Goal: Transaction & Acquisition: Book appointment/travel/reservation

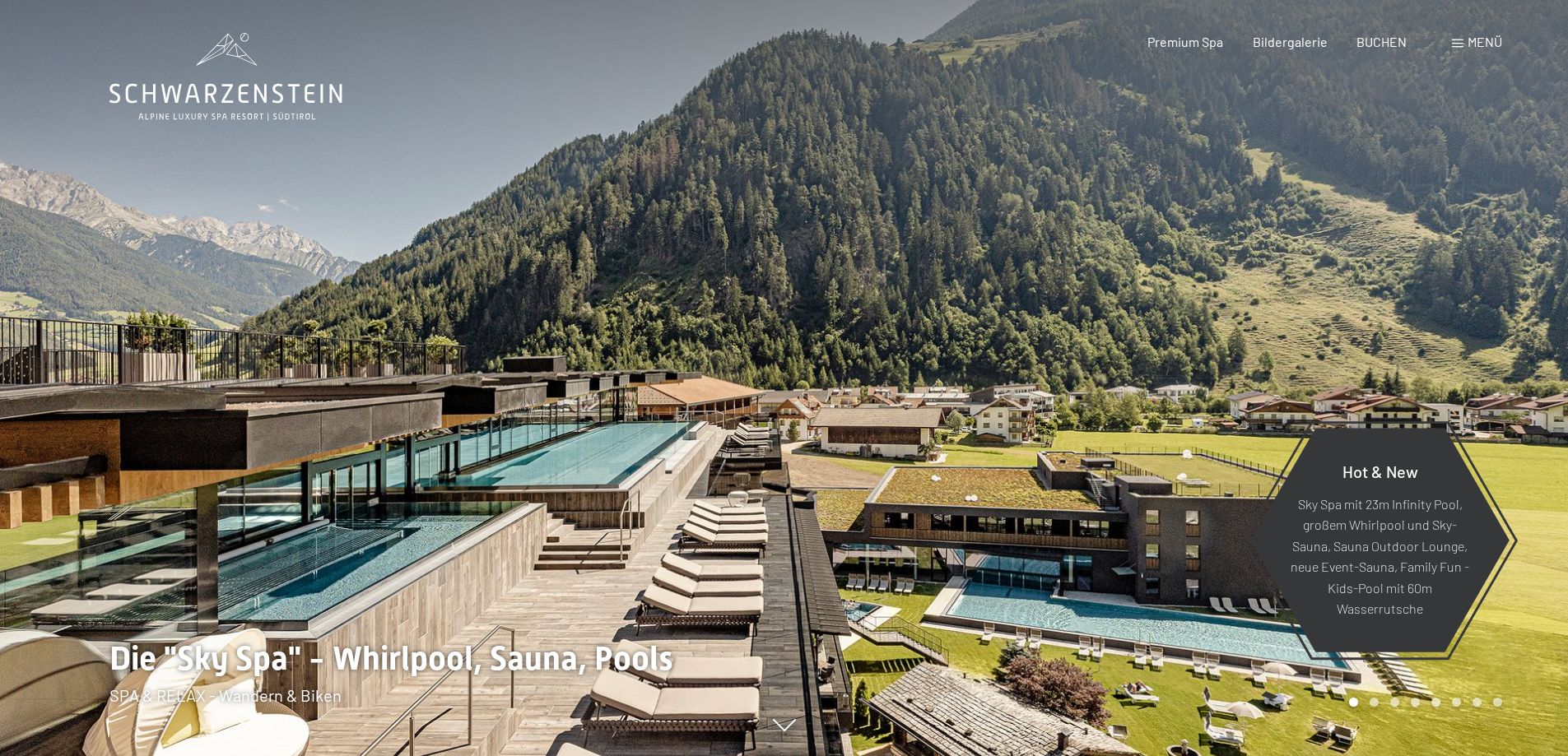
click at [1461, 38] on div "Menü" at bounding box center [1477, 42] width 51 height 18
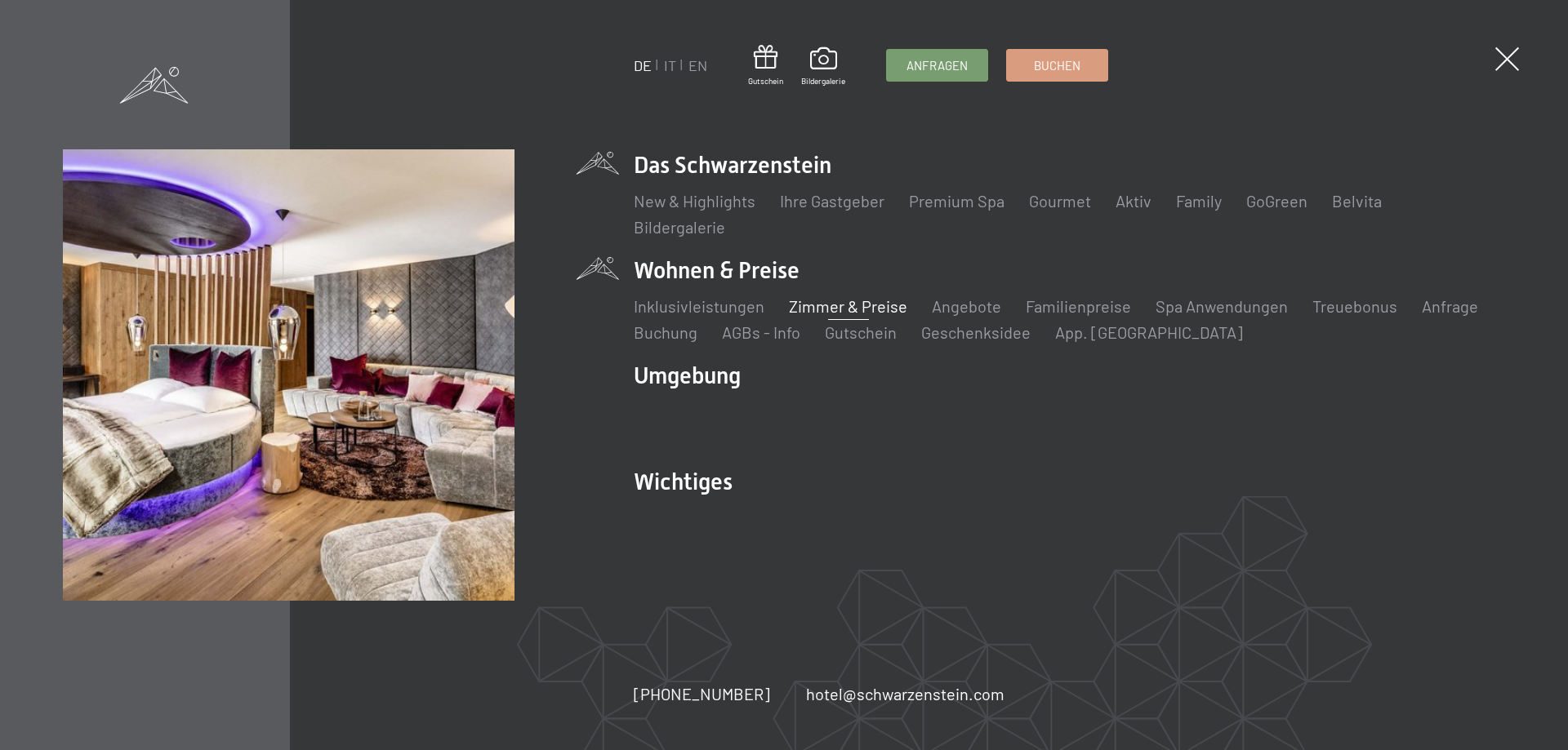
click at [843, 308] on link "Zimmer & Preise" at bounding box center [848, 306] width 119 height 19
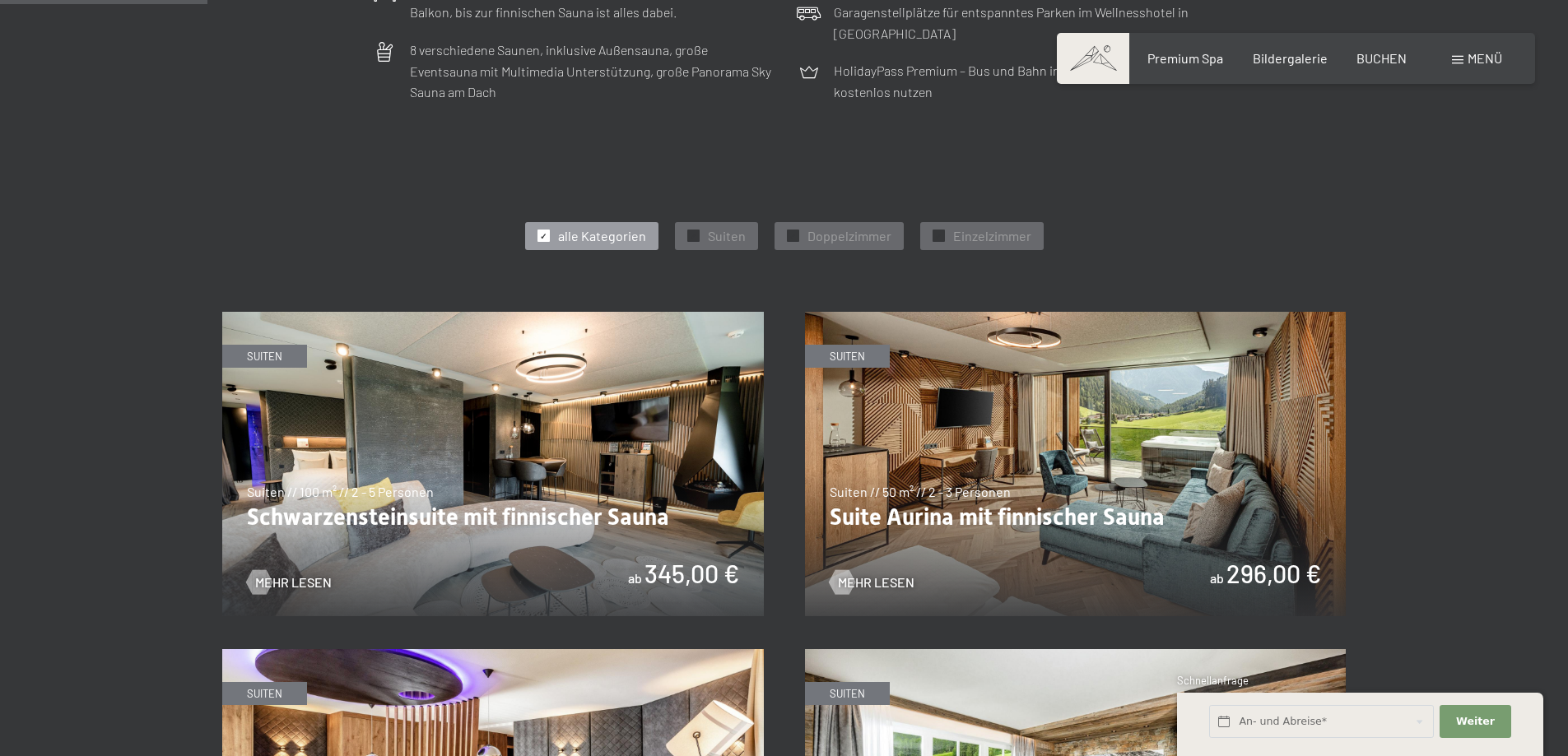
scroll to position [1152, 0]
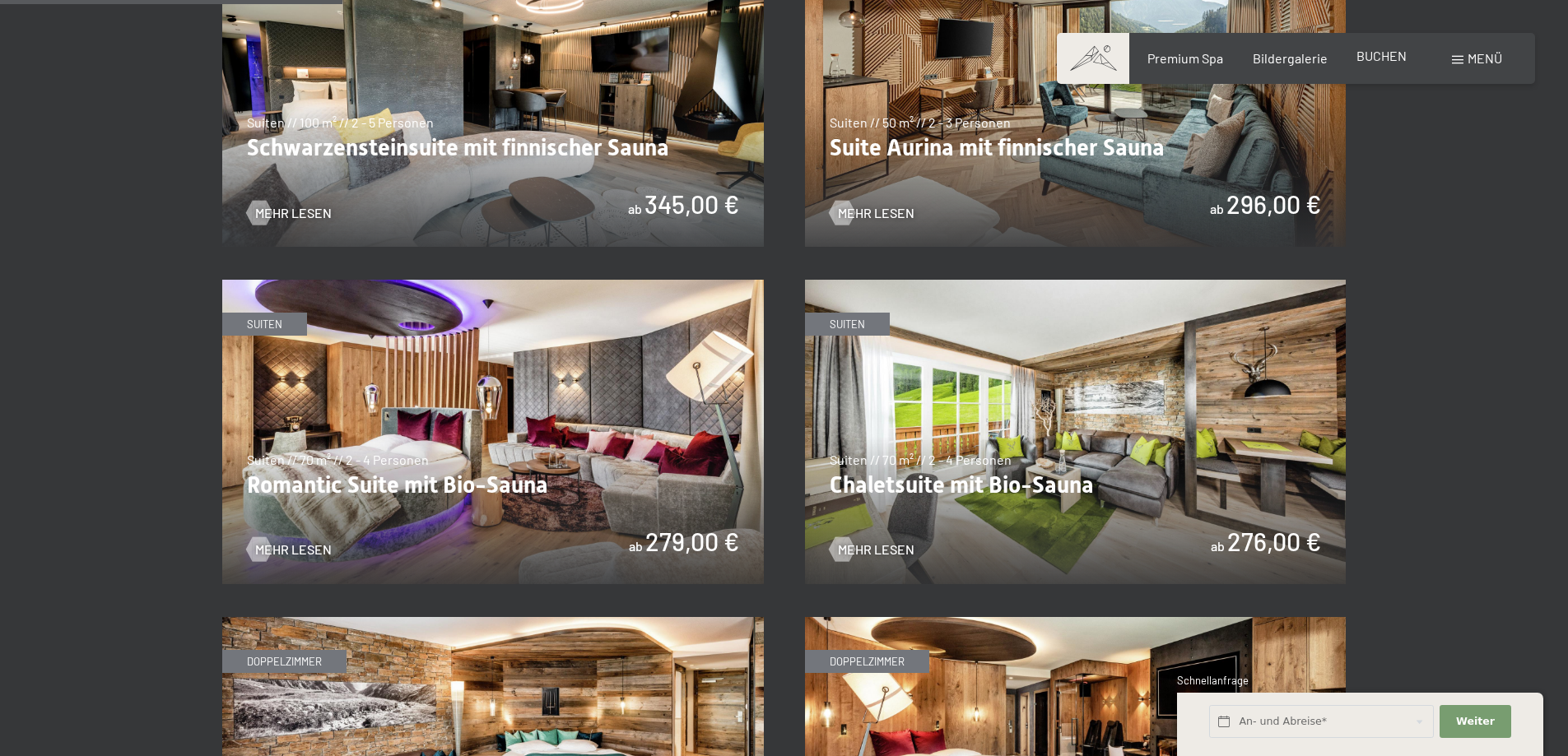
click at [1355, 63] on div "Premium Spa Bildergalerie BUCHEN" at bounding box center [1262, 58] width 346 height 18
click at [1374, 58] on span "BUCHEN" at bounding box center [1381, 56] width 51 height 16
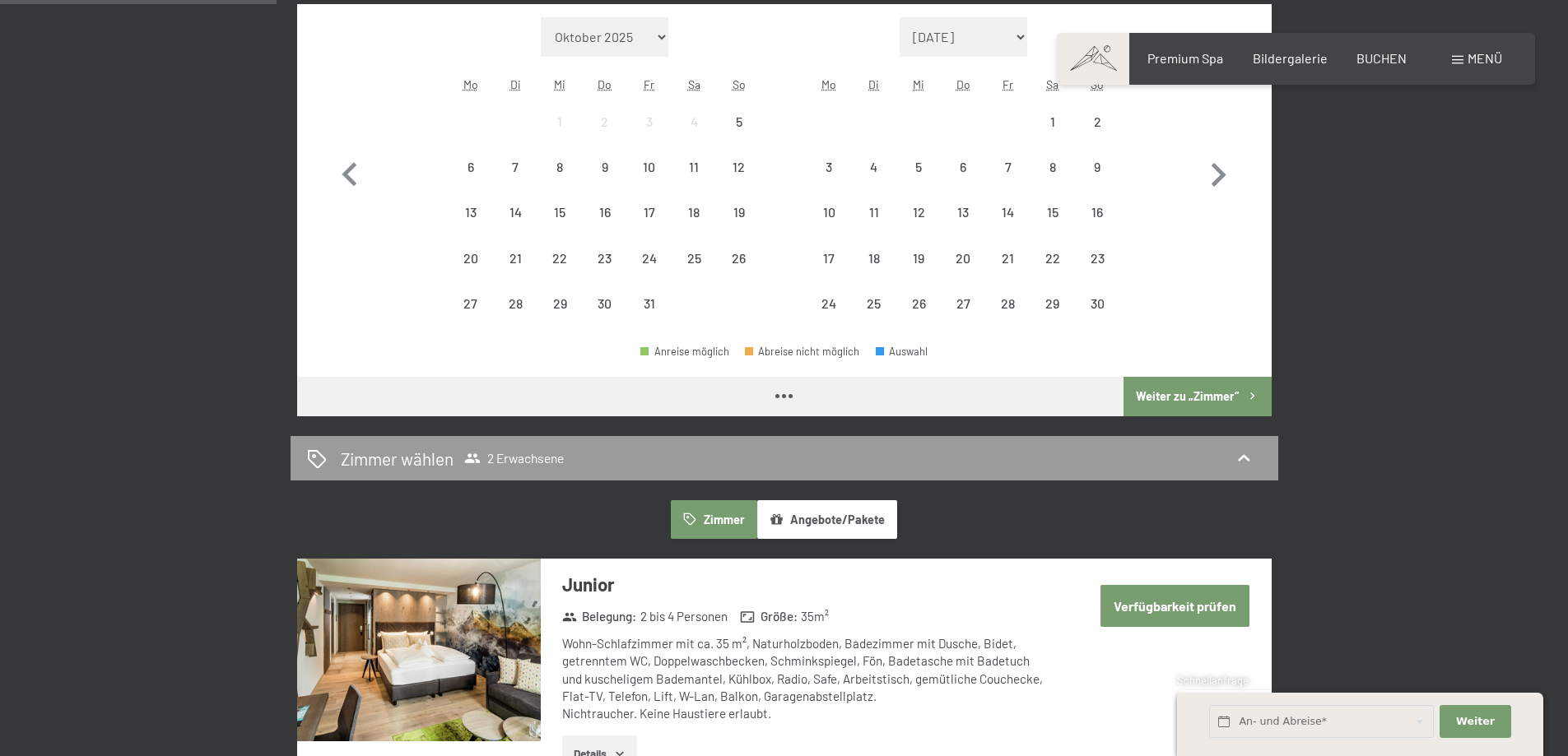
scroll to position [576, 0]
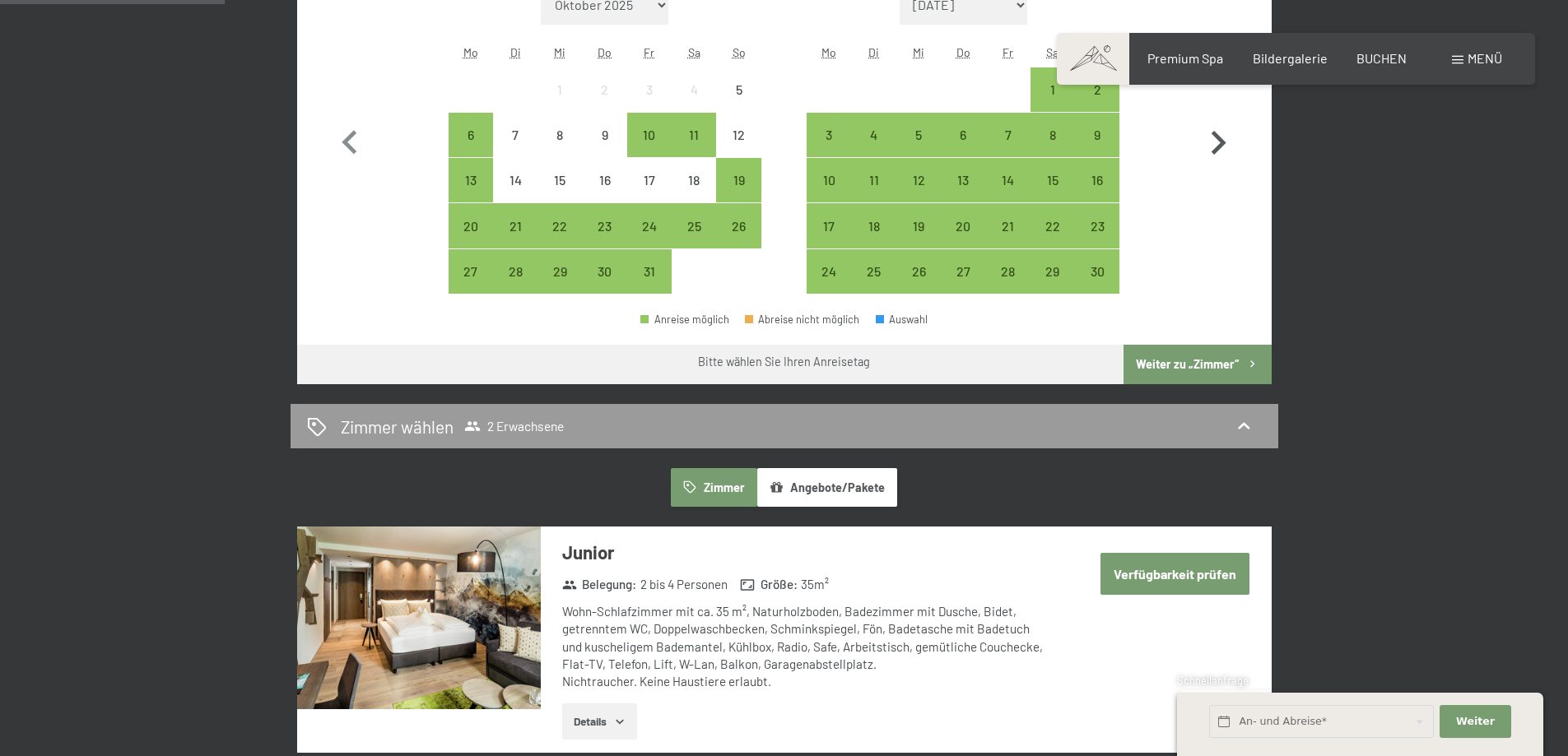
click at [1224, 138] on icon "button" at bounding box center [1218, 144] width 48 height 48
select select "2025-11-01"
select select "2025-12-01"
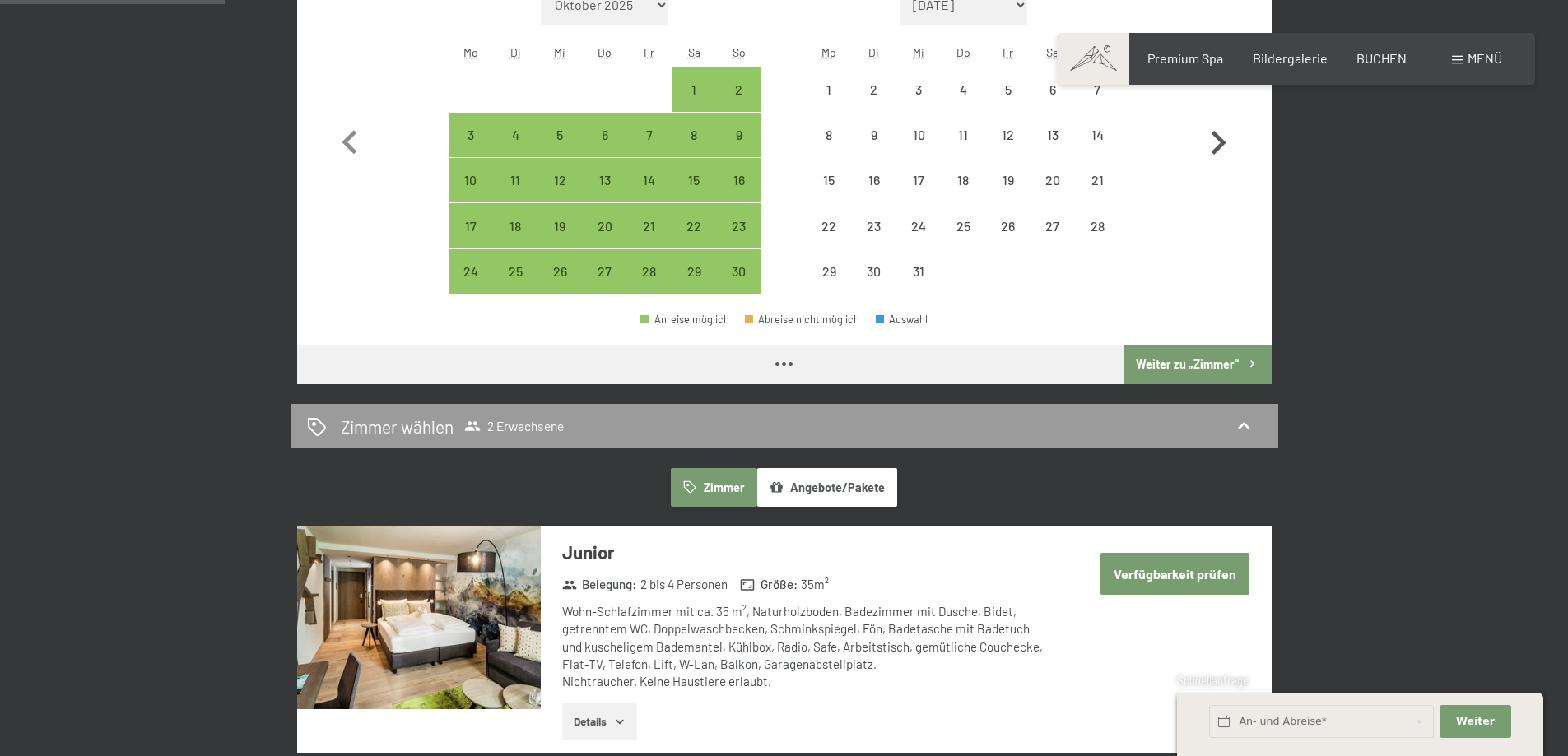
click at [1224, 138] on icon "button" at bounding box center [1218, 144] width 48 height 48
select select "2025-12-01"
select select "2026-01-01"
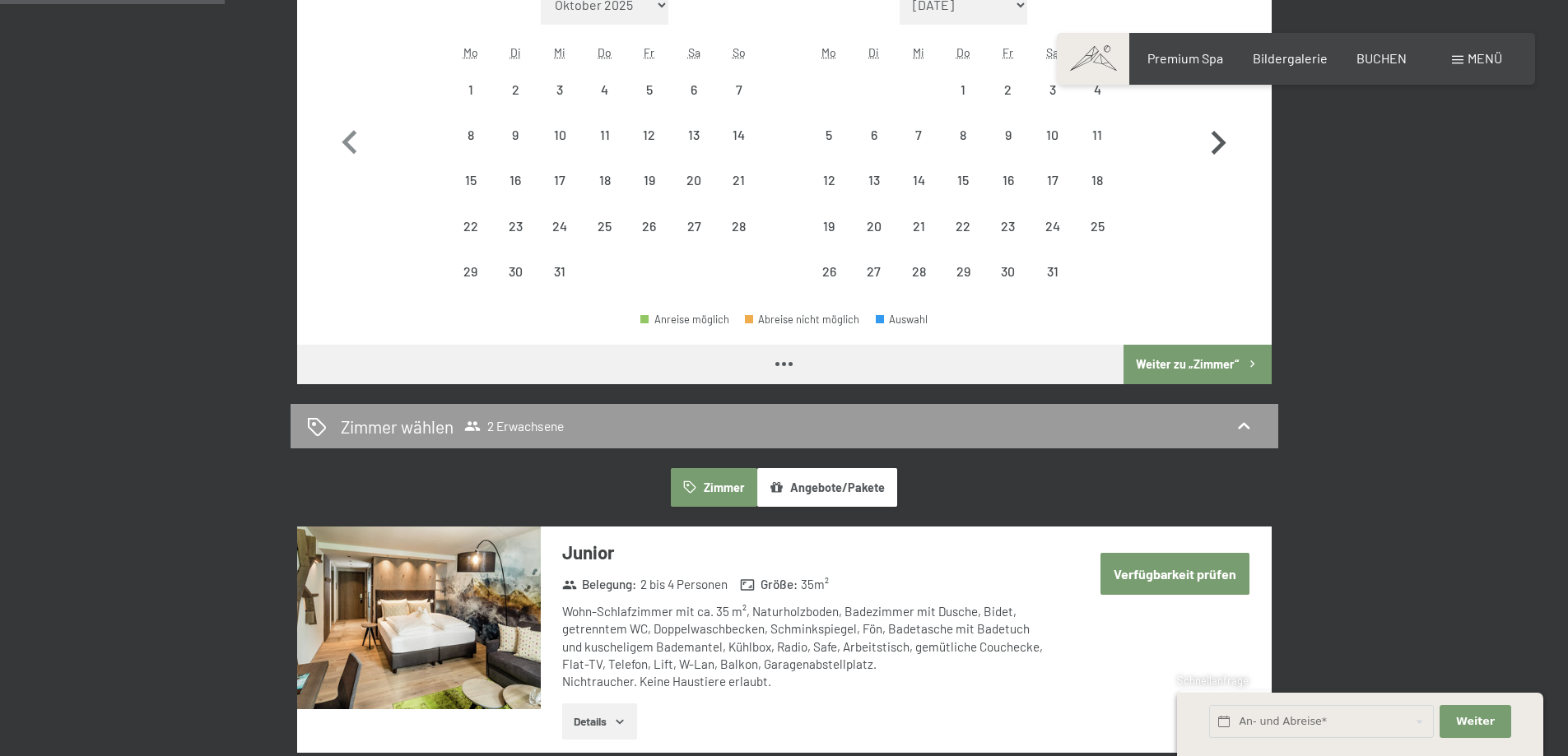
click at [1224, 138] on icon "button" at bounding box center [1218, 144] width 48 height 48
select select "2026-01-01"
select select "2026-02-01"
click at [1224, 138] on icon "button" at bounding box center [1218, 144] width 48 height 48
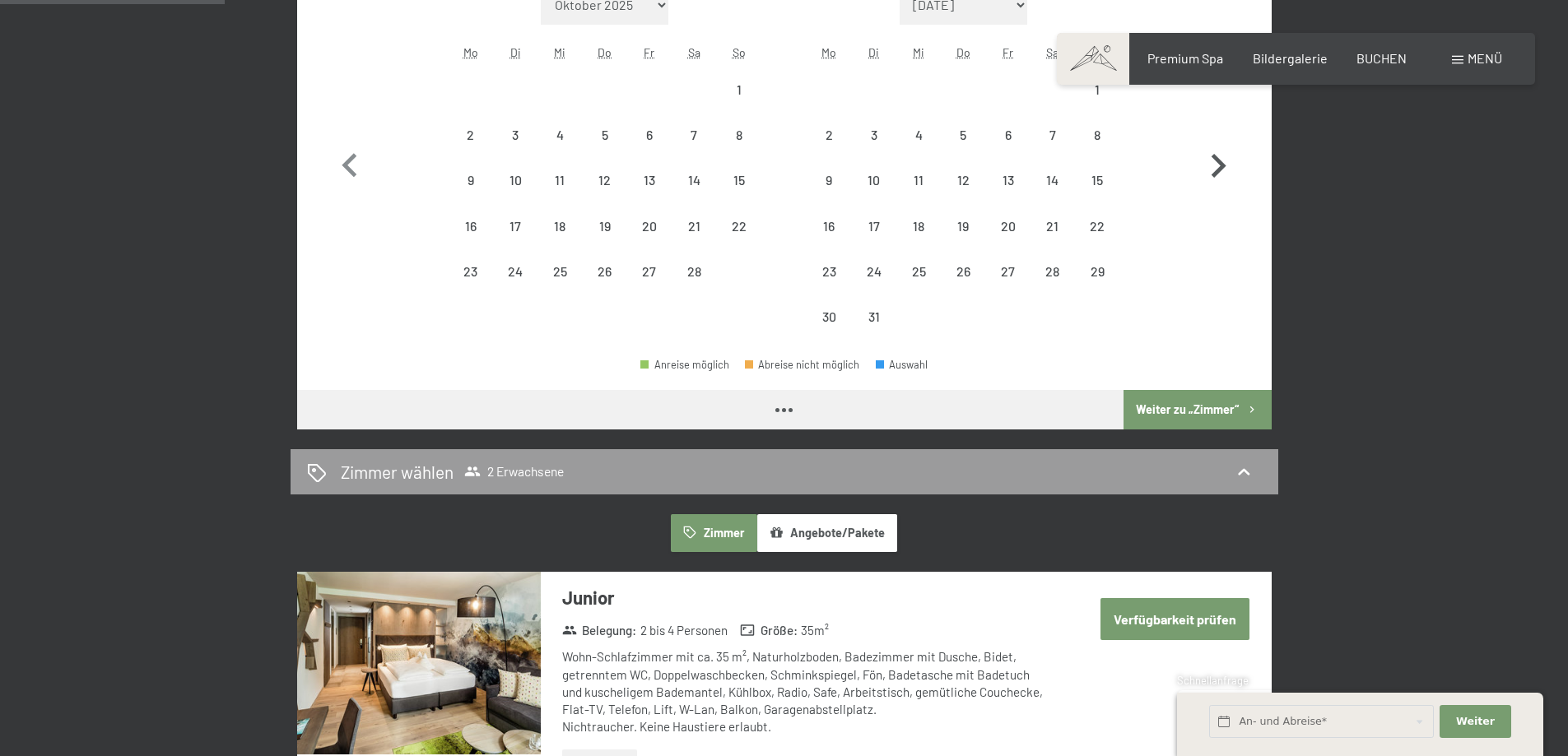
click at [1224, 138] on button "button" at bounding box center [1218, 162] width 48 height 355
select select "2026-04-01"
select select "2026-05-01"
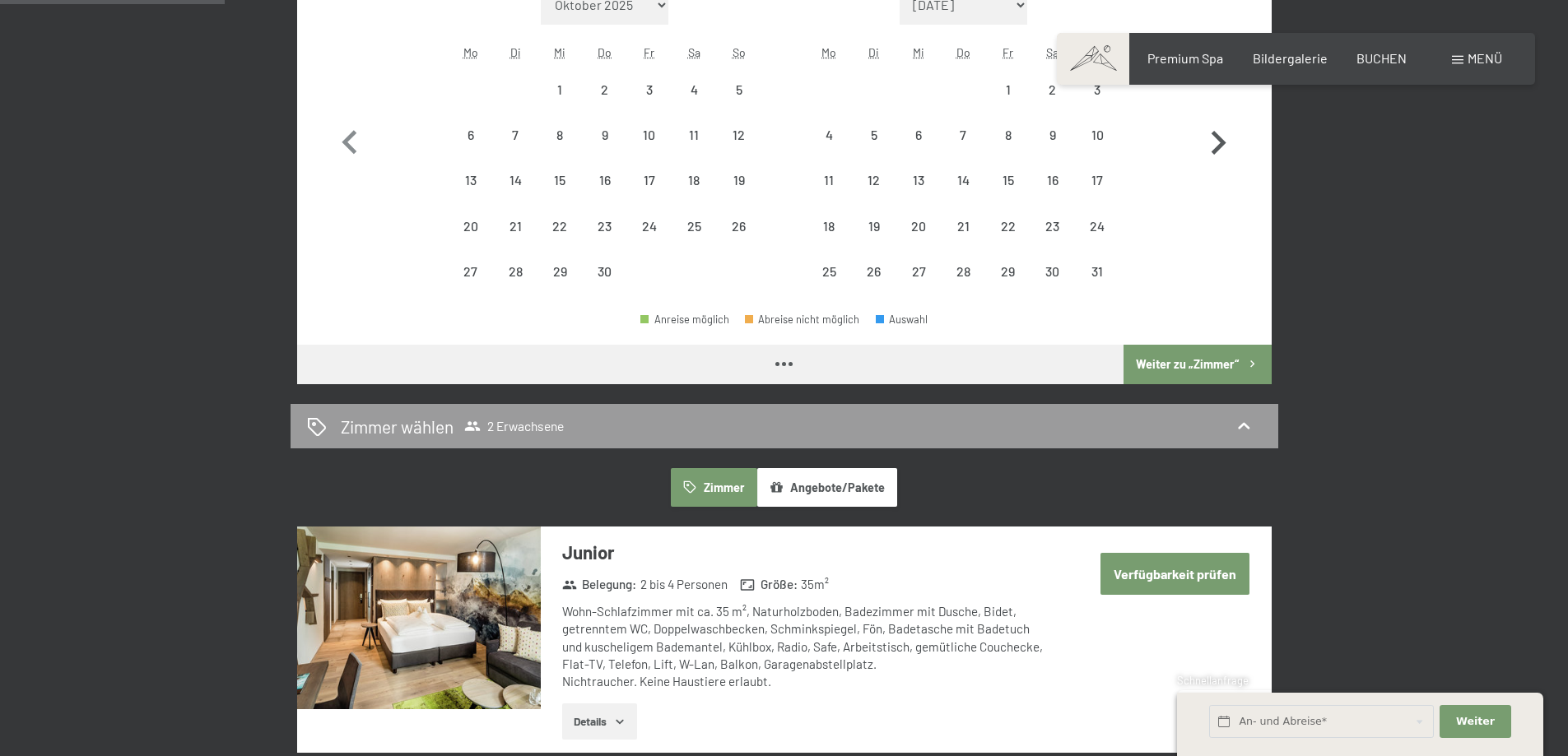
select select "2026-04-01"
select select "2026-05-01"
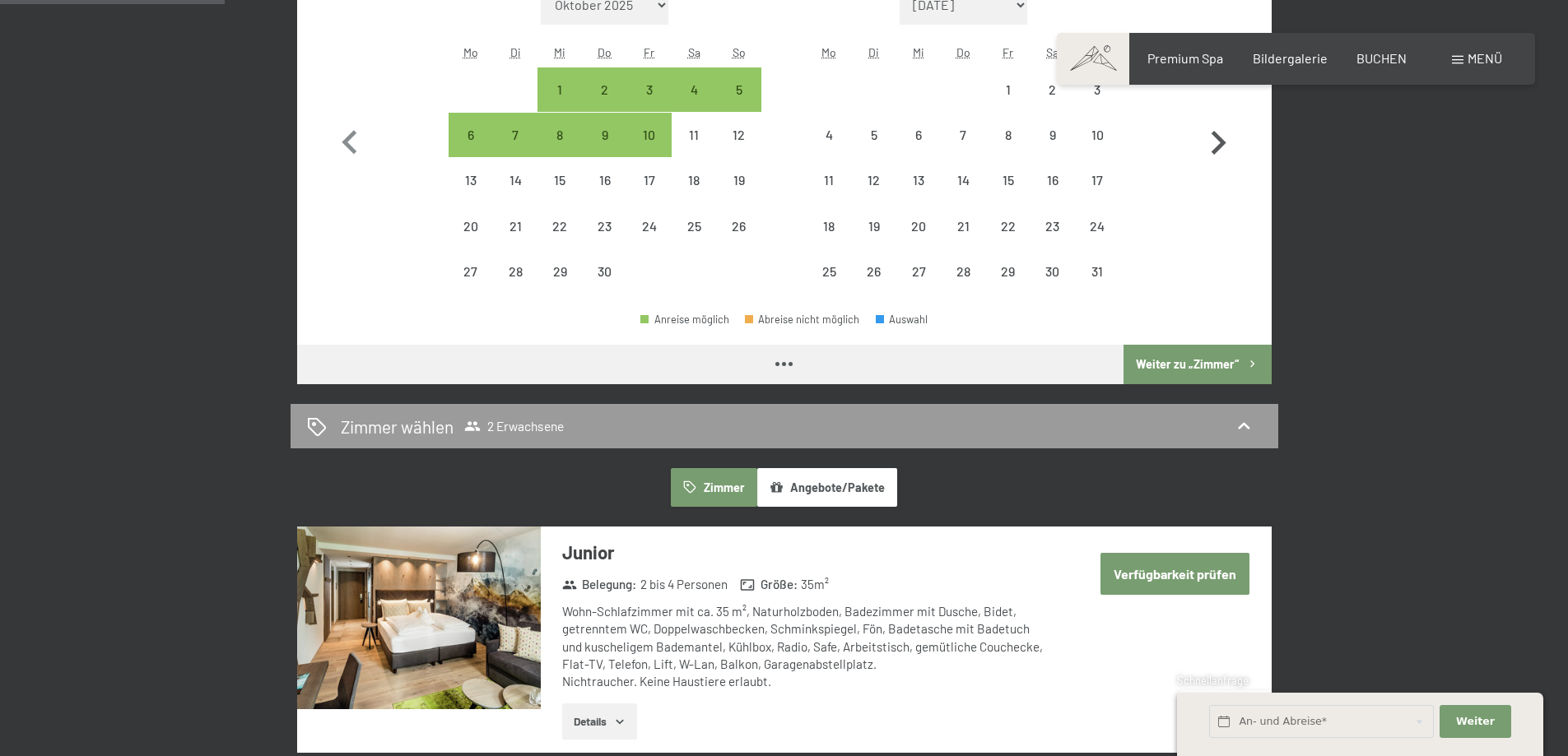
select select "2026-04-01"
select select "2026-05-01"
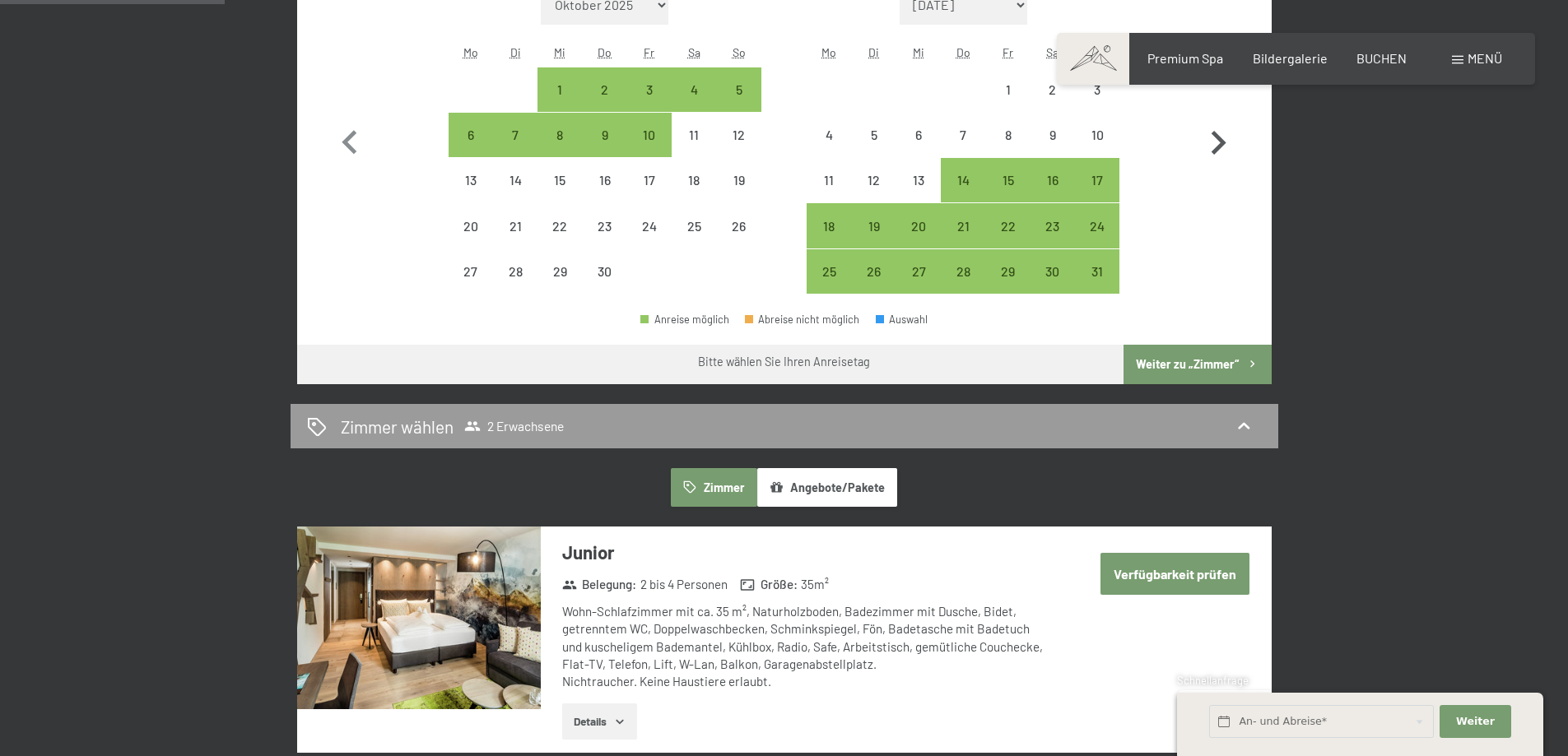
click at [1224, 138] on icon "button" at bounding box center [1218, 144] width 48 height 48
select select "[DATE]"
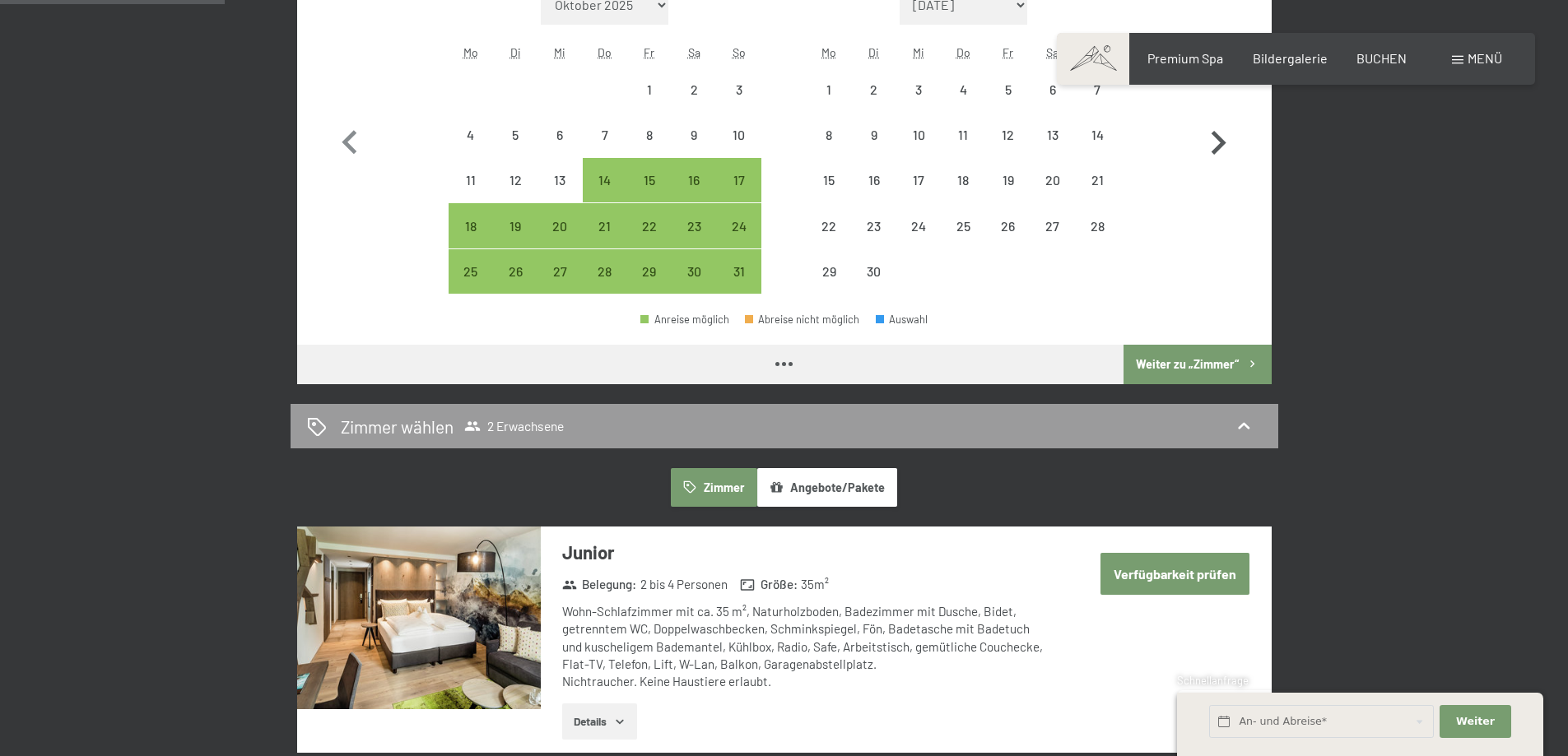
select select "[DATE]"
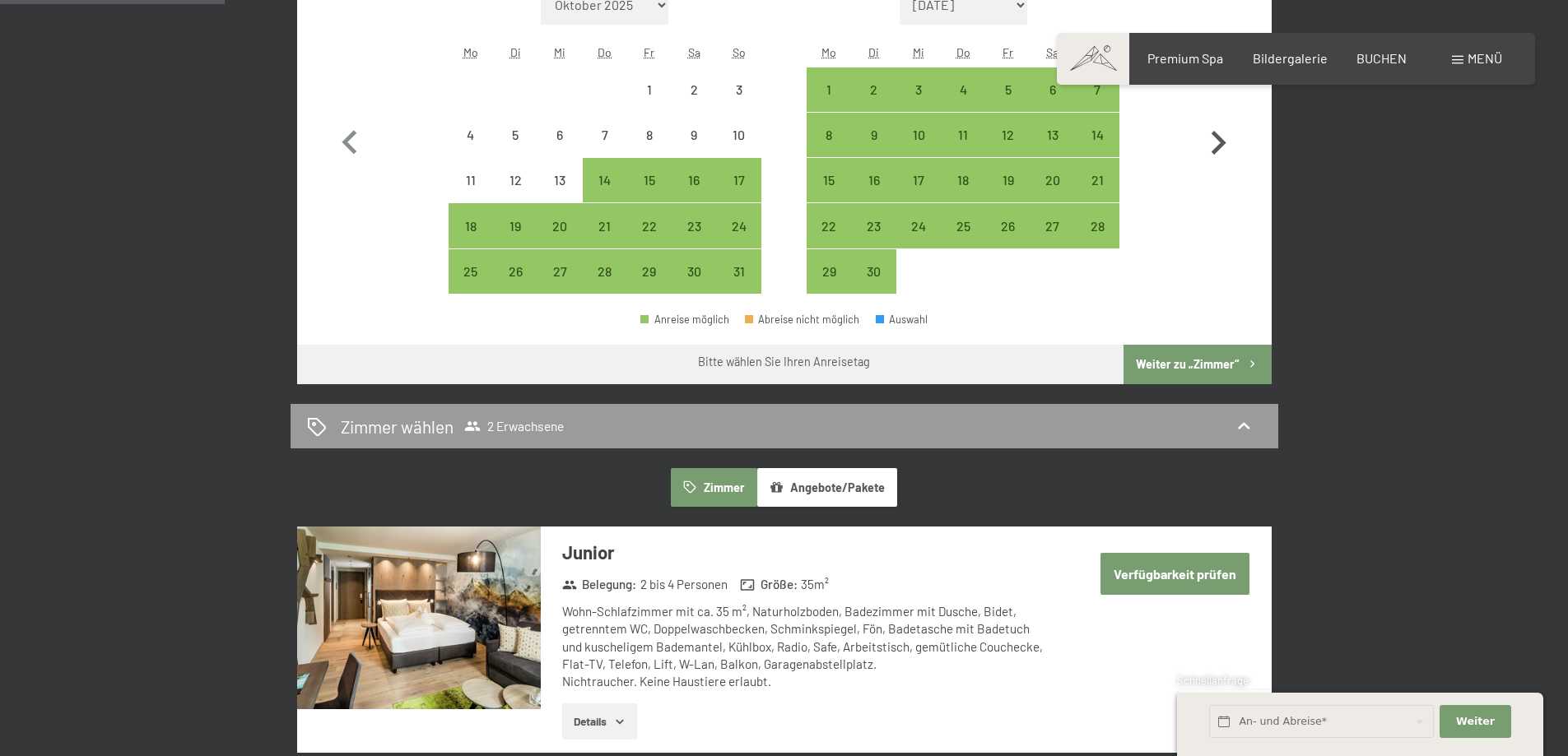
click at [1224, 138] on icon "button" at bounding box center [1218, 144] width 48 height 48
select select "[DATE]"
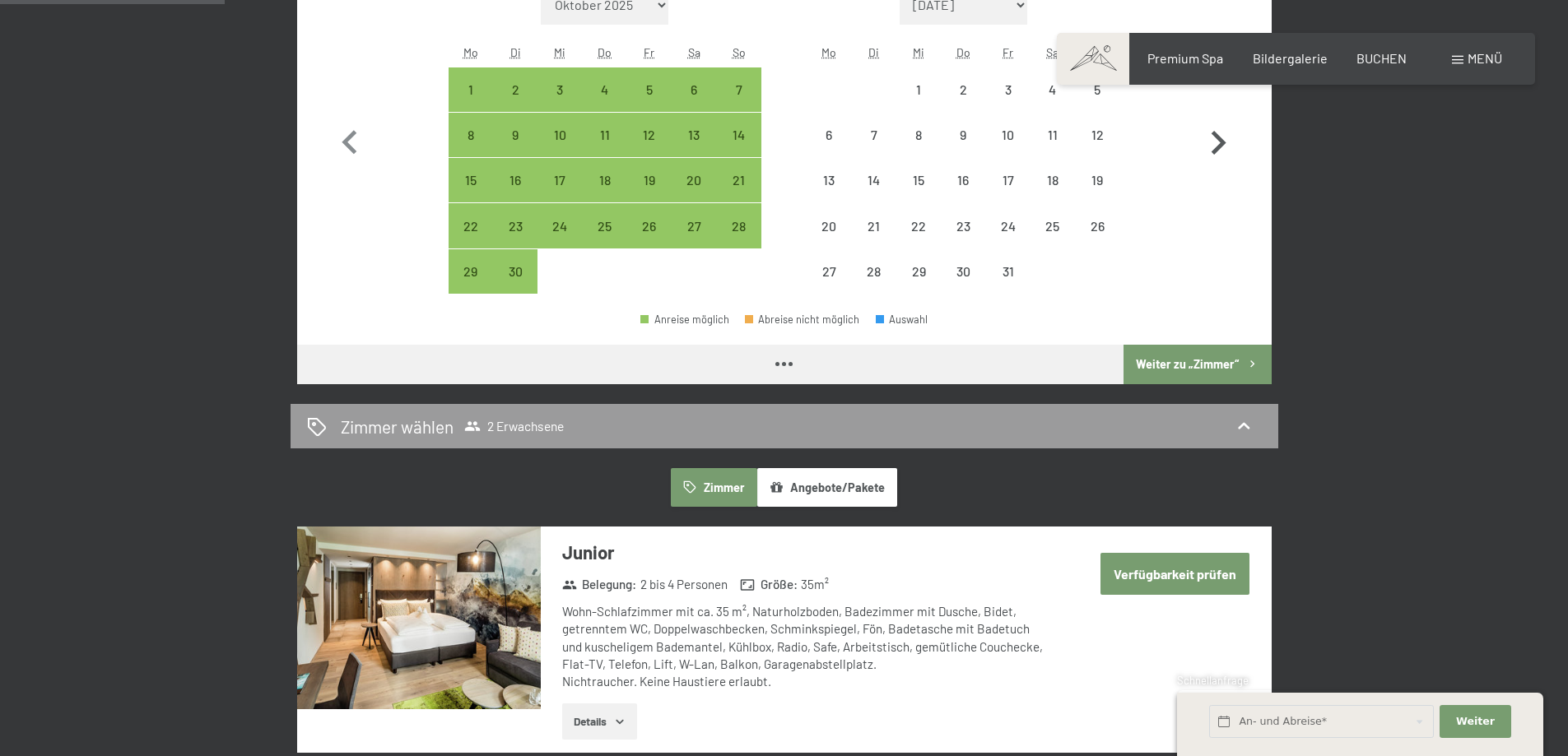
select select "[DATE]"
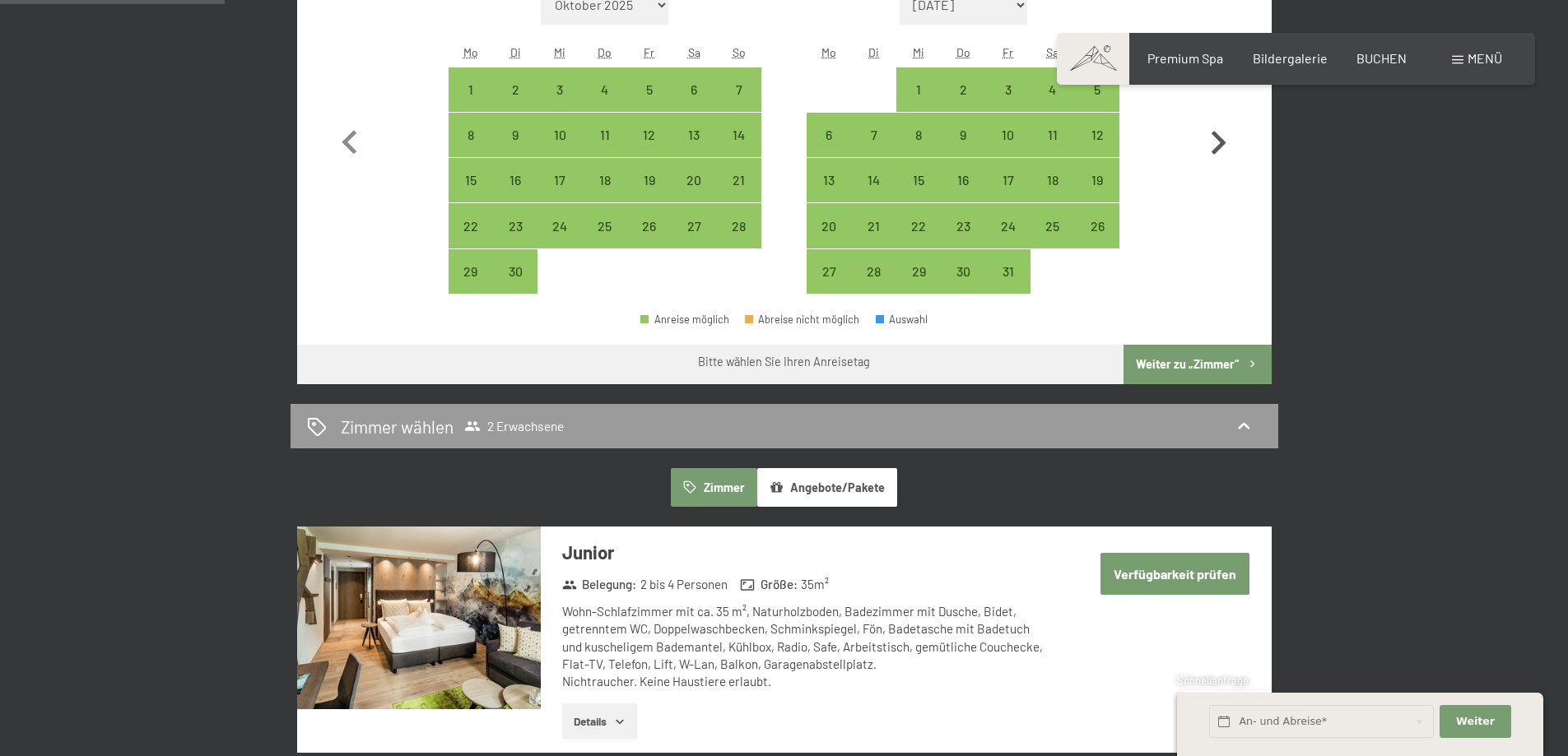
click at [1224, 138] on icon "button" at bounding box center [1218, 144] width 48 height 48
select select "[DATE]"
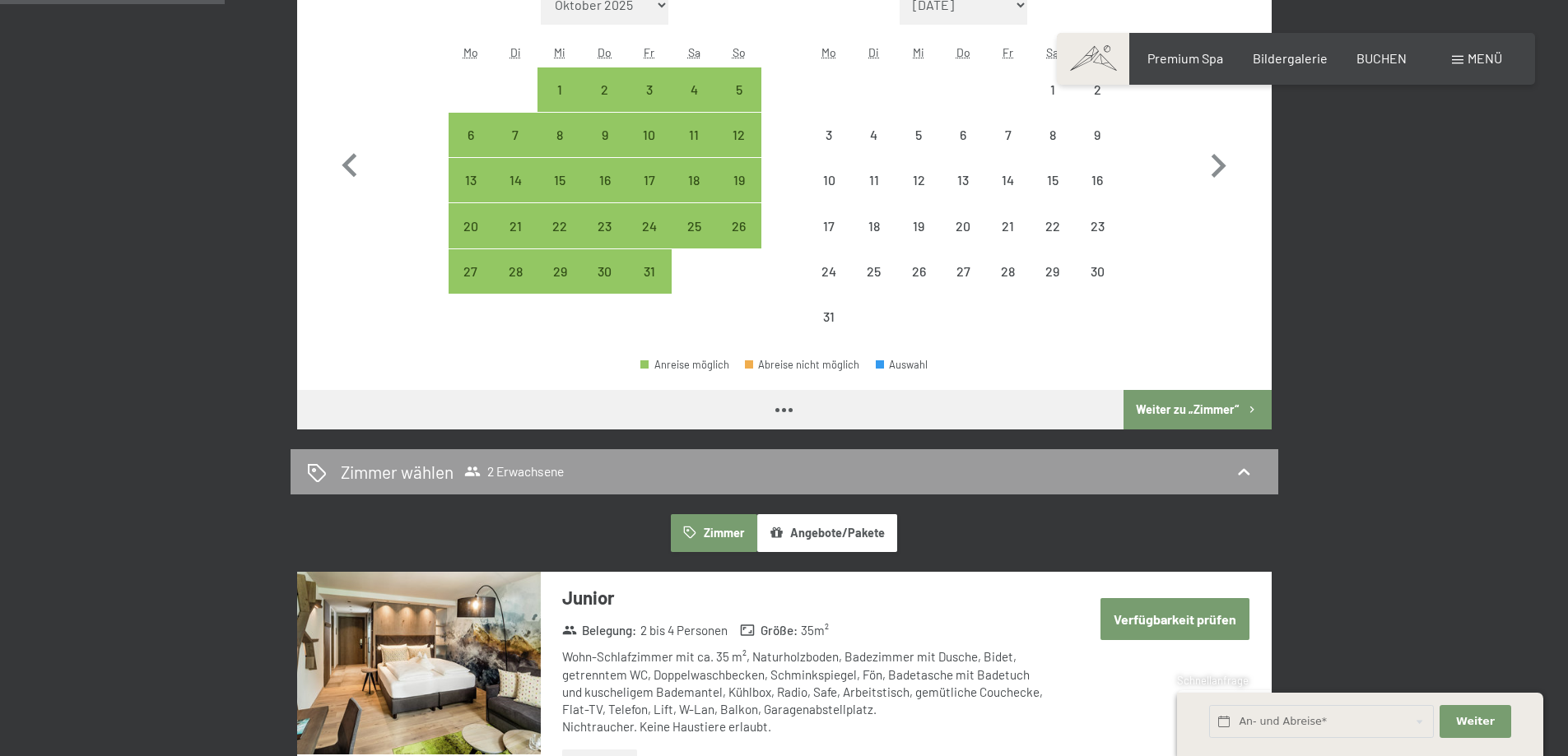
select select "[DATE]"
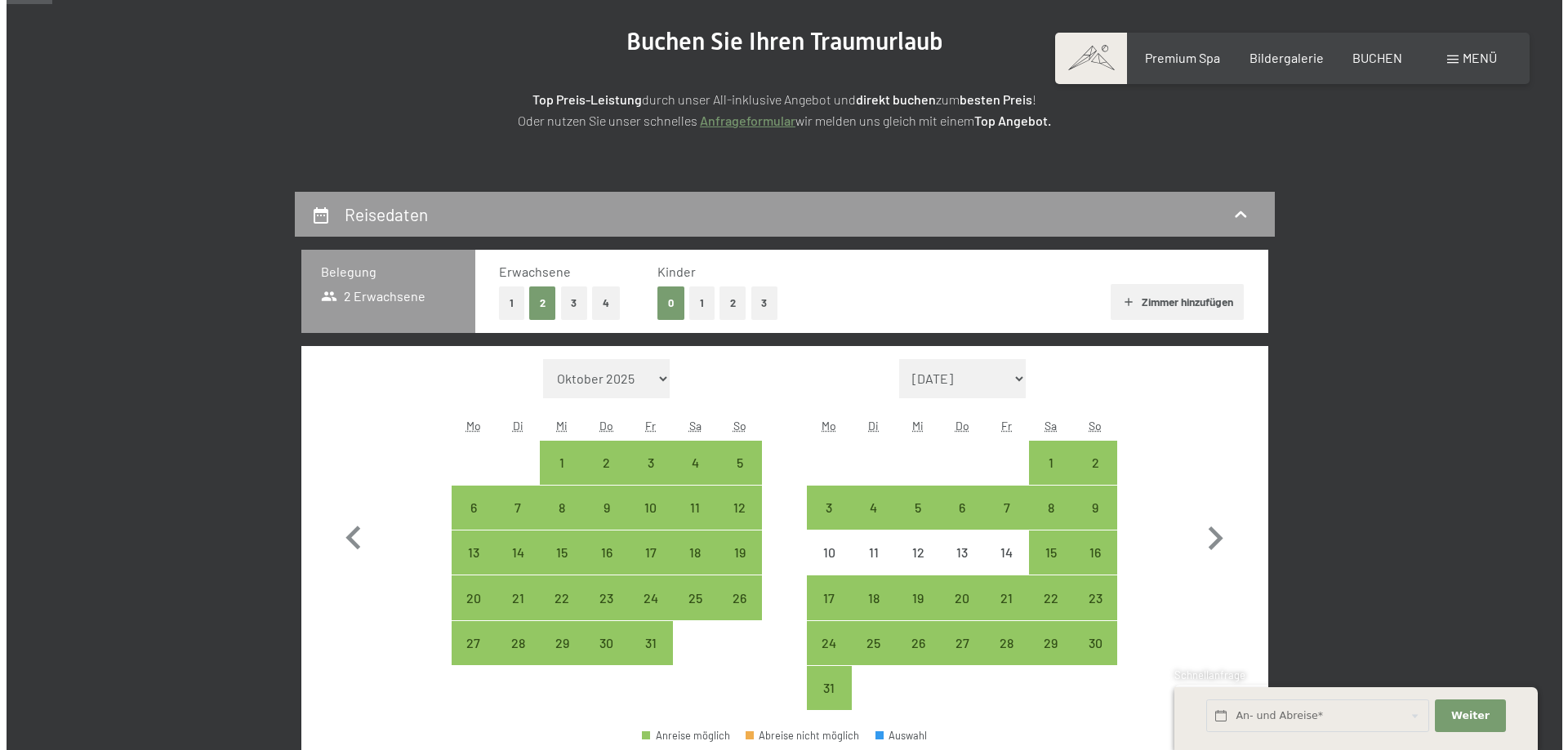
scroll to position [164, 0]
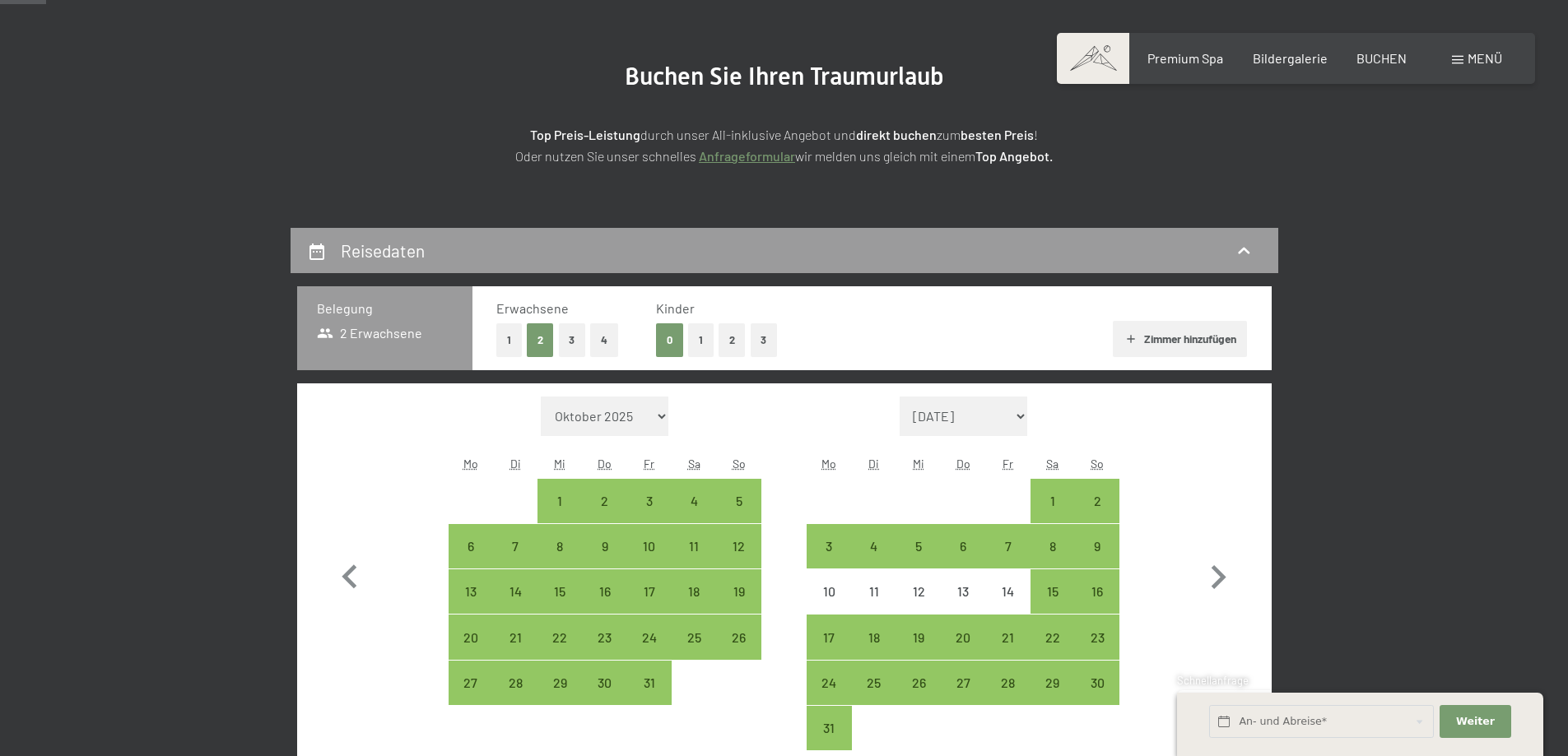
click at [1463, 59] on span at bounding box center [1457, 59] width 12 height 8
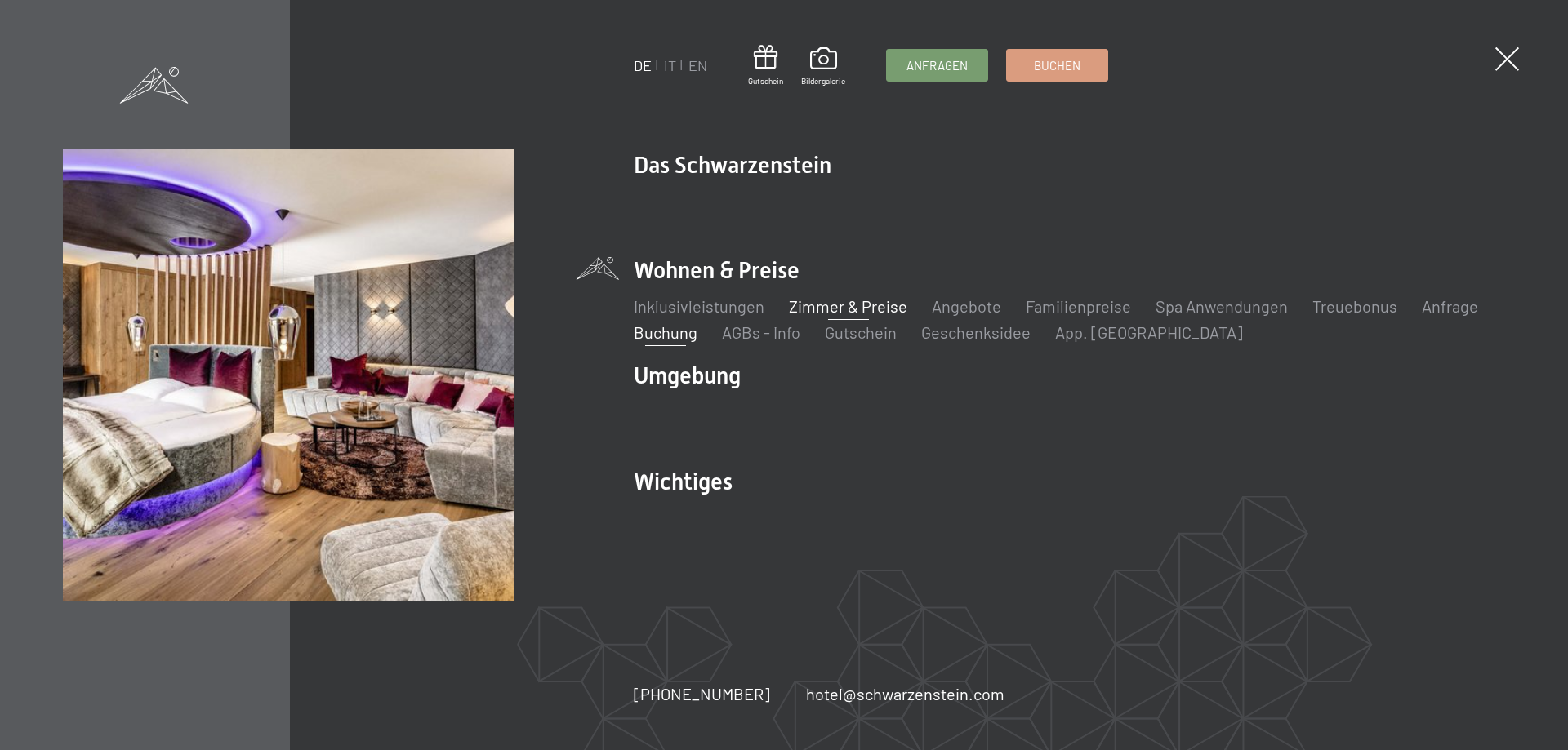
click at [864, 305] on link "Zimmer & Preise" at bounding box center [848, 306] width 119 height 19
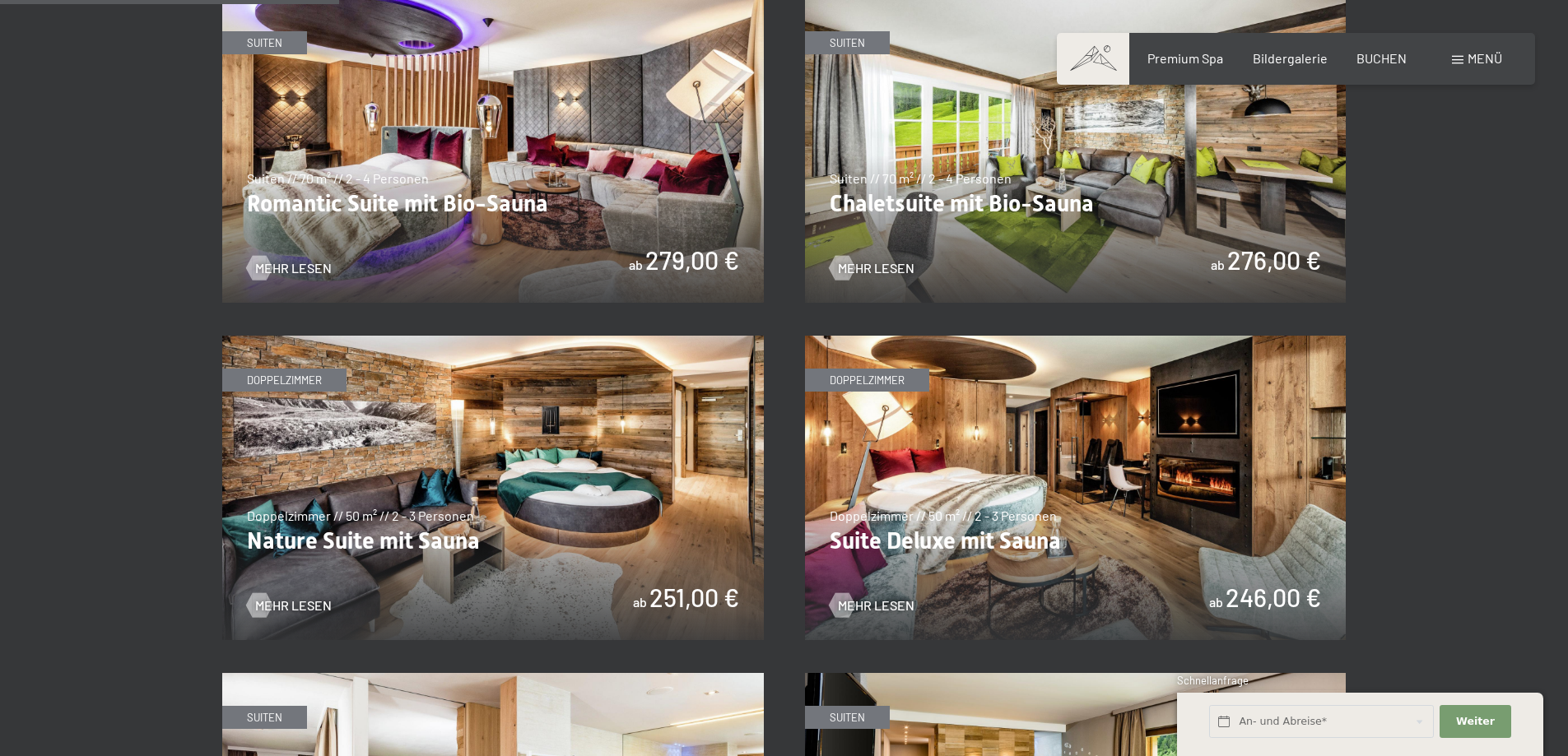
scroll to position [1481, 0]
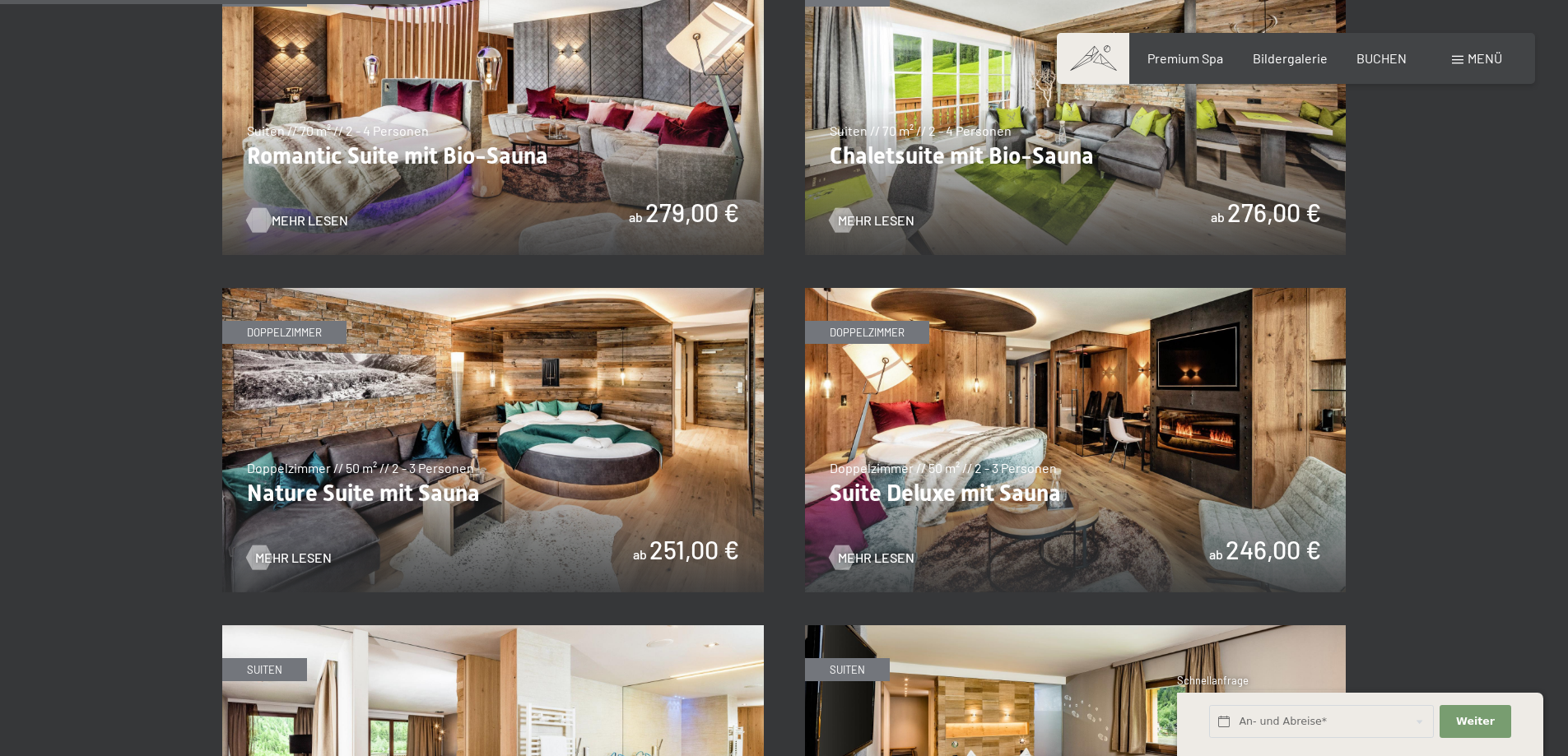
click at [322, 214] on span "Mehr Lesen" at bounding box center [309, 221] width 76 height 18
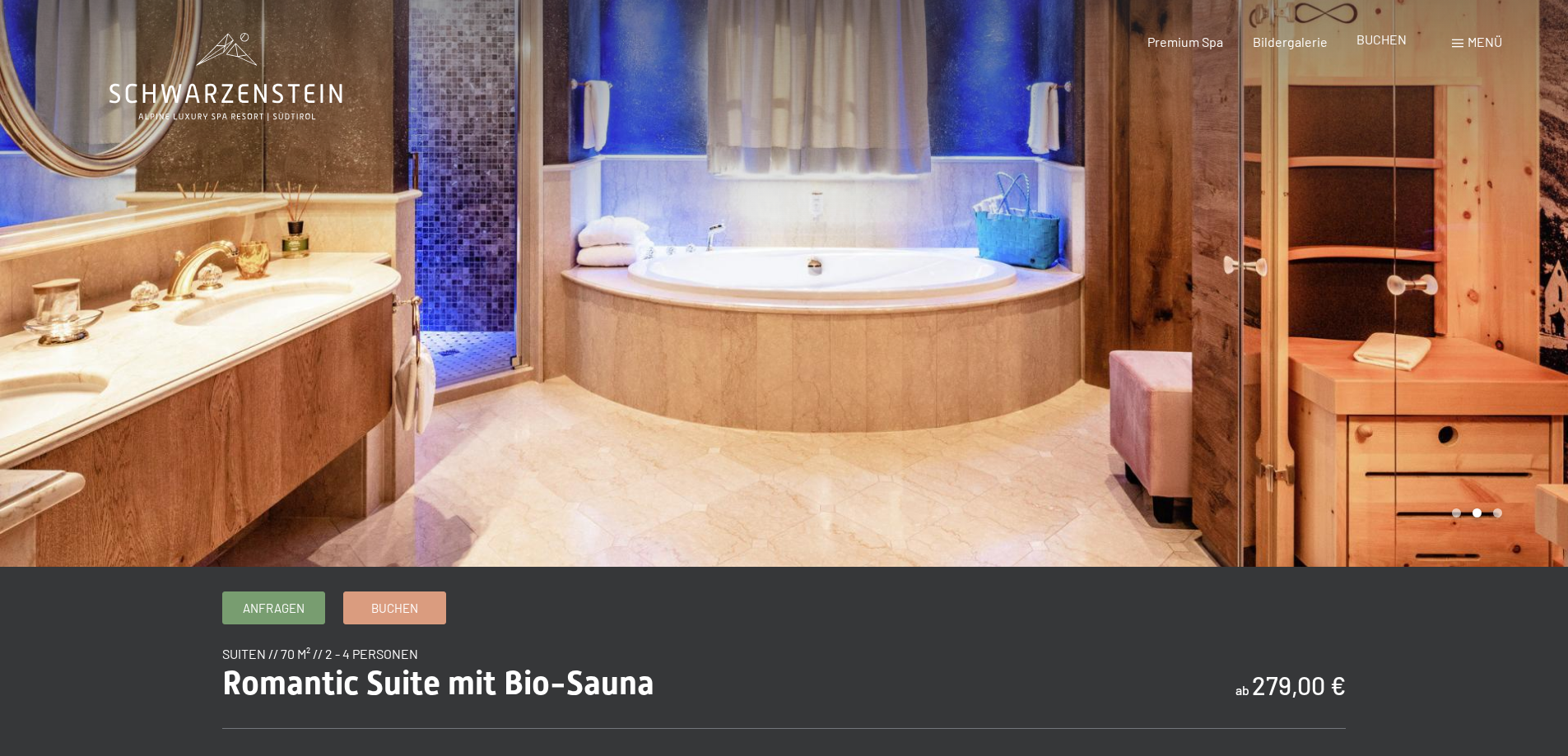
click at [1385, 36] on span "BUCHEN" at bounding box center [1381, 39] width 51 height 16
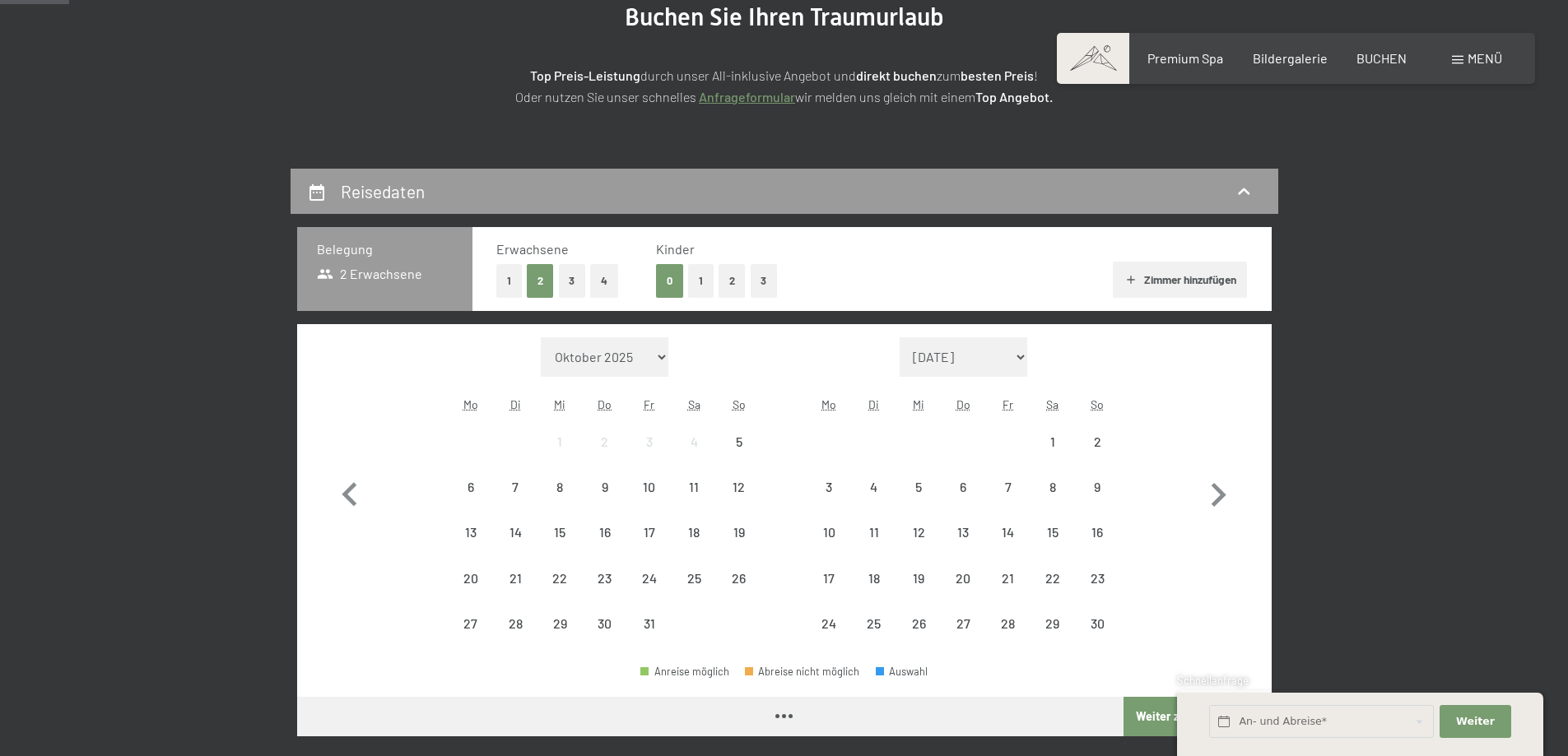
scroll to position [247, 0]
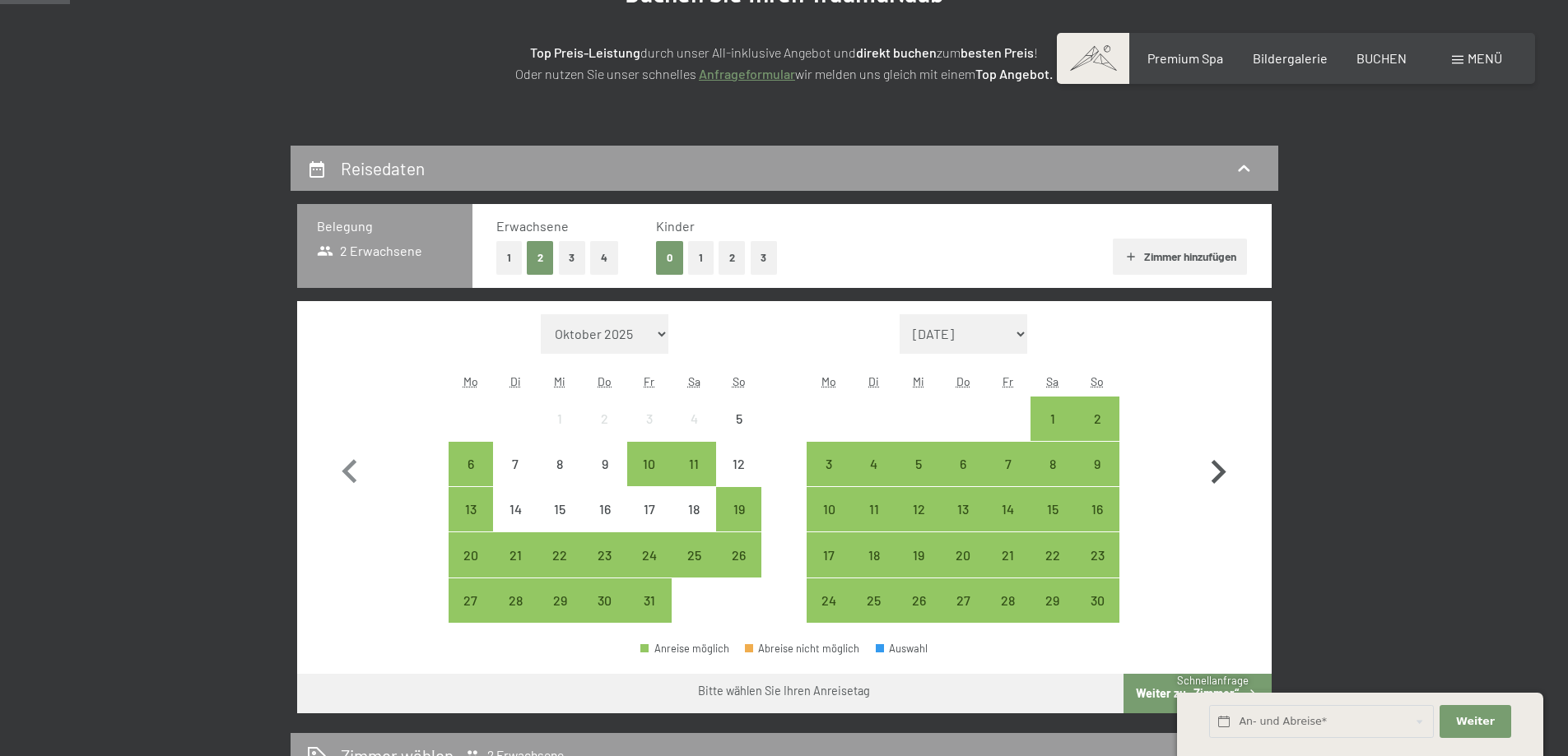
click at [1227, 476] on icon "button" at bounding box center [1218, 472] width 48 height 48
select select "[DATE]"
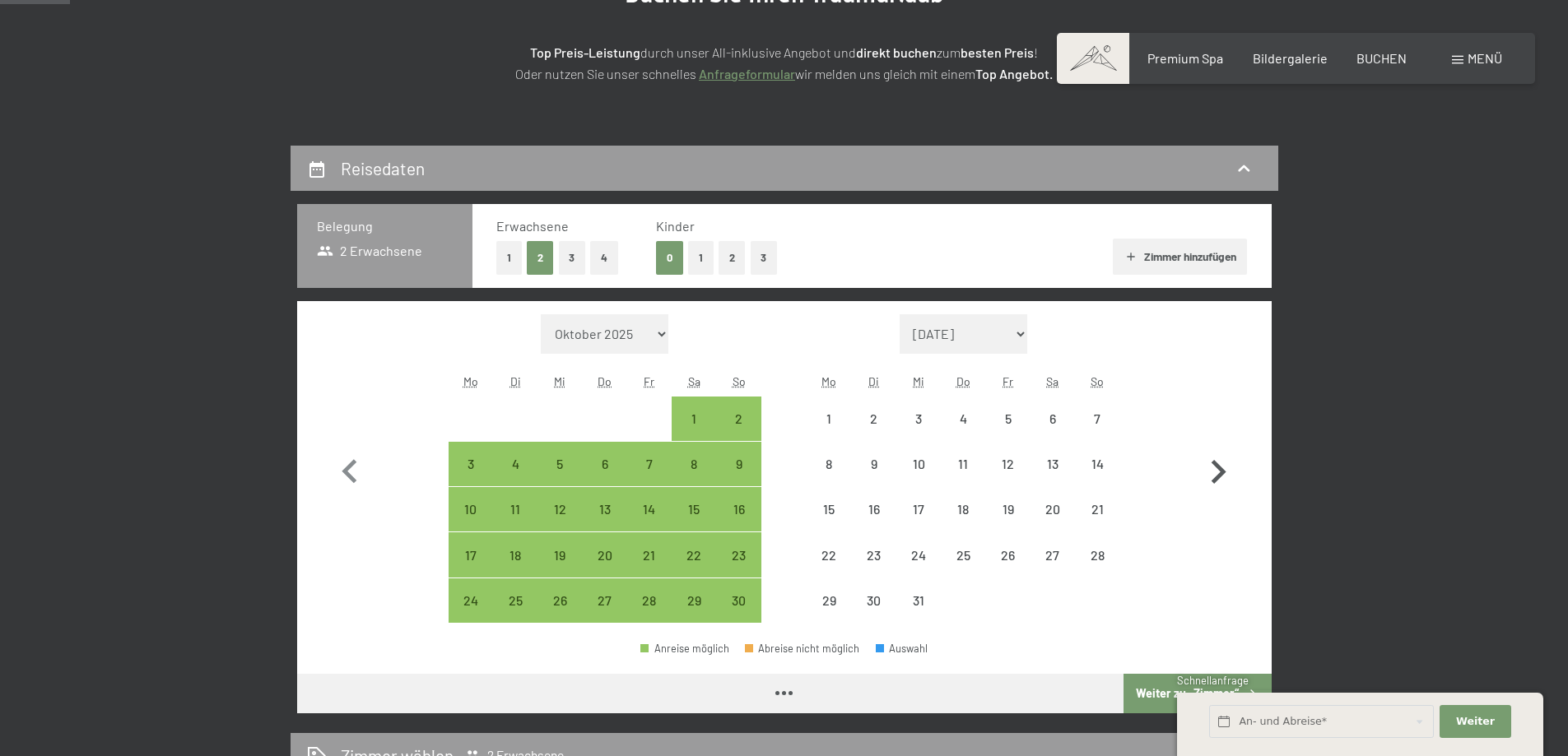
click at [1227, 476] on icon "button" at bounding box center [1218, 472] width 48 height 48
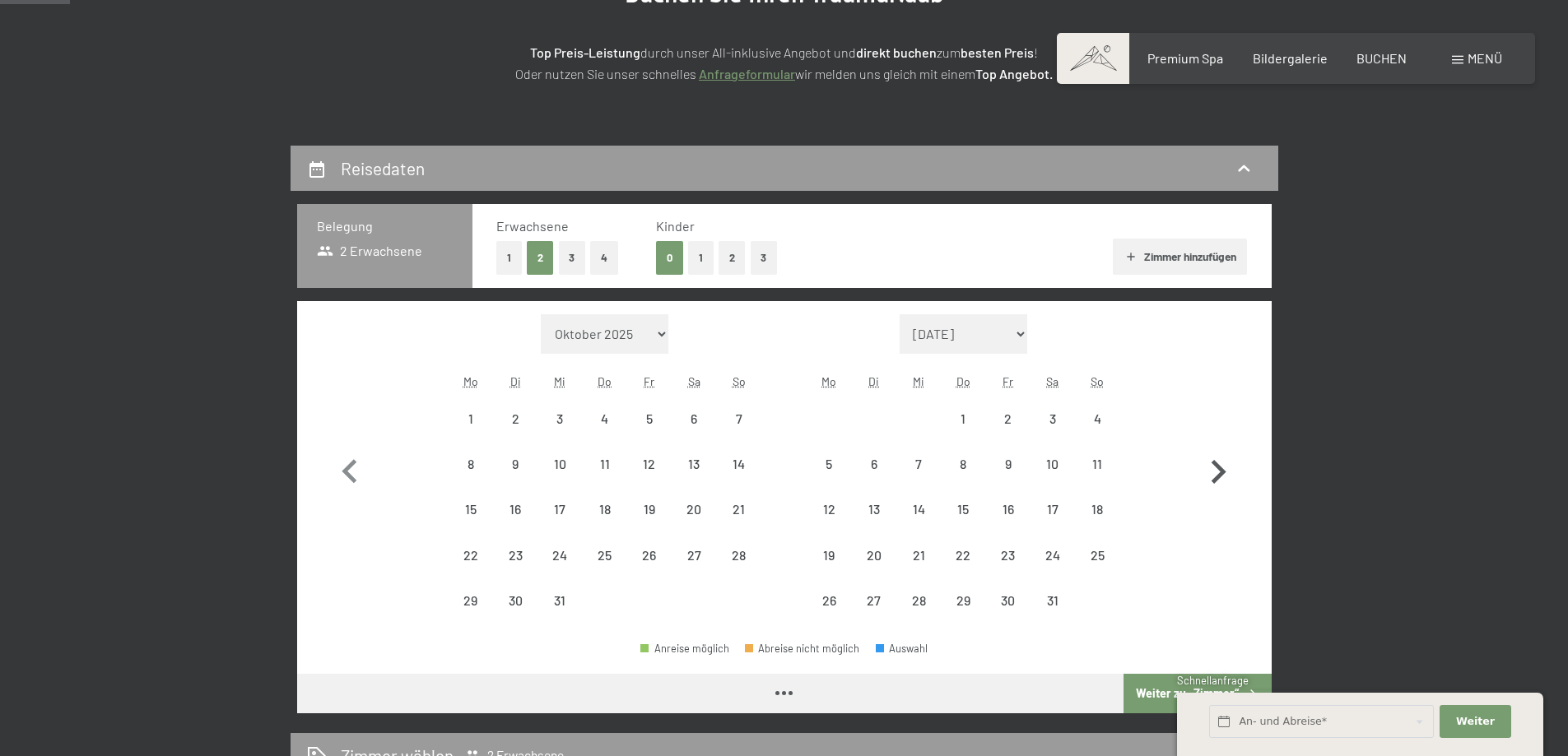
click at [1227, 476] on icon "button" at bounding box center [1218, 472] width 48 height 48
select select "[DATE]"
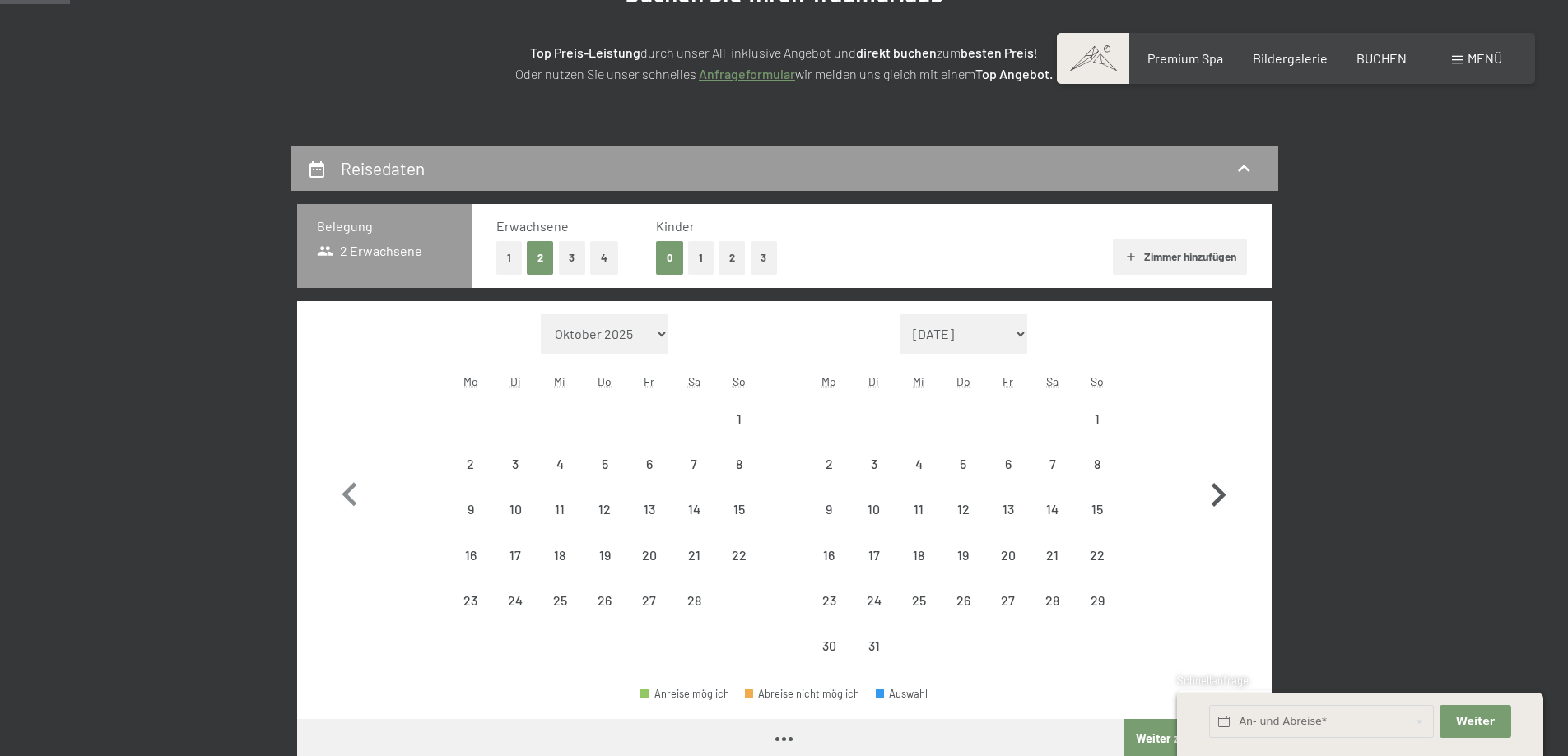
click at [1227, 476] on icon "button" at bounding box center [1218, 495] width 48 height 48
select select "[DATE]"
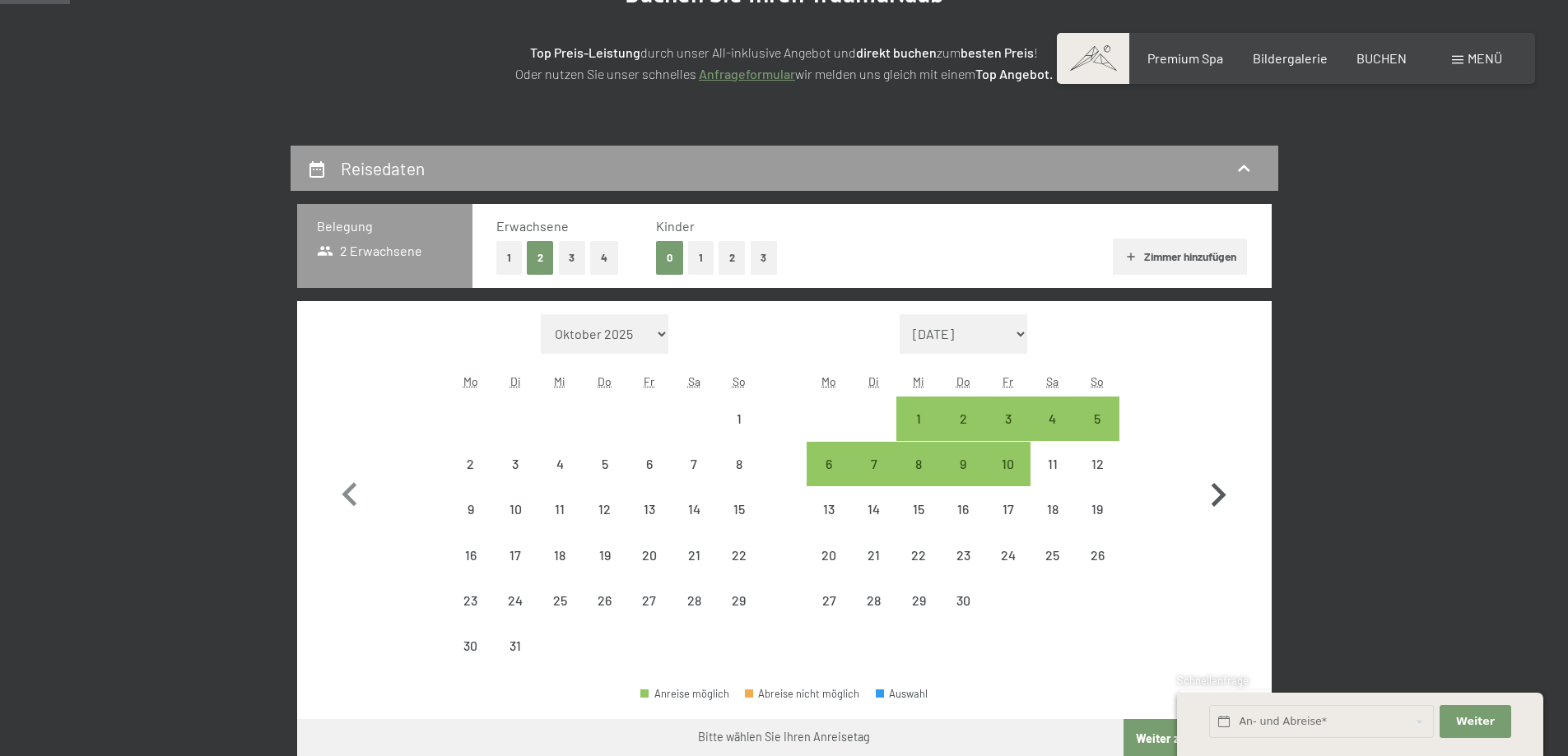
select select "[DATE]"
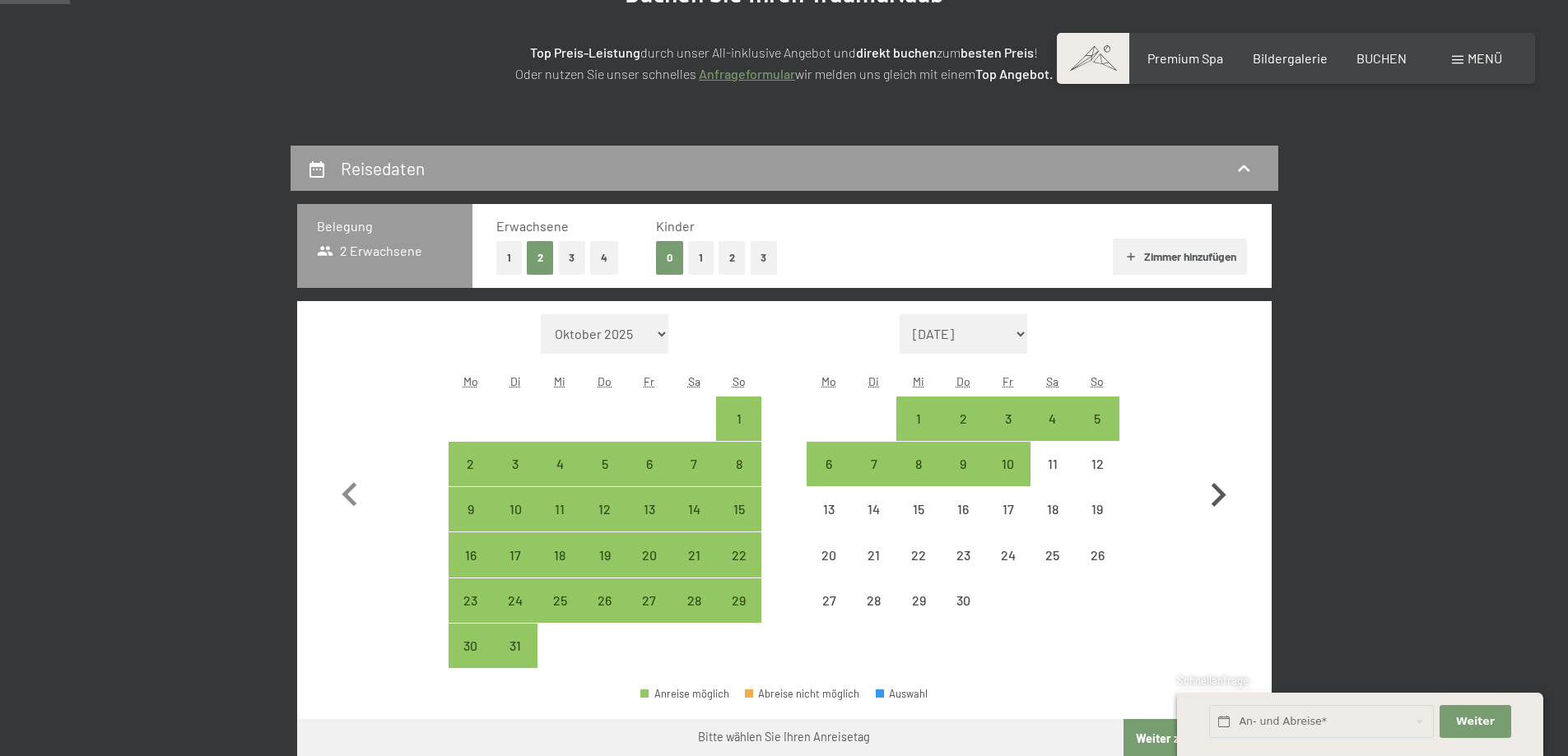
click at [1217, 490] on icon "button" at bounding box center [1219, 495] width 15 height 24
select select "[DATE]"
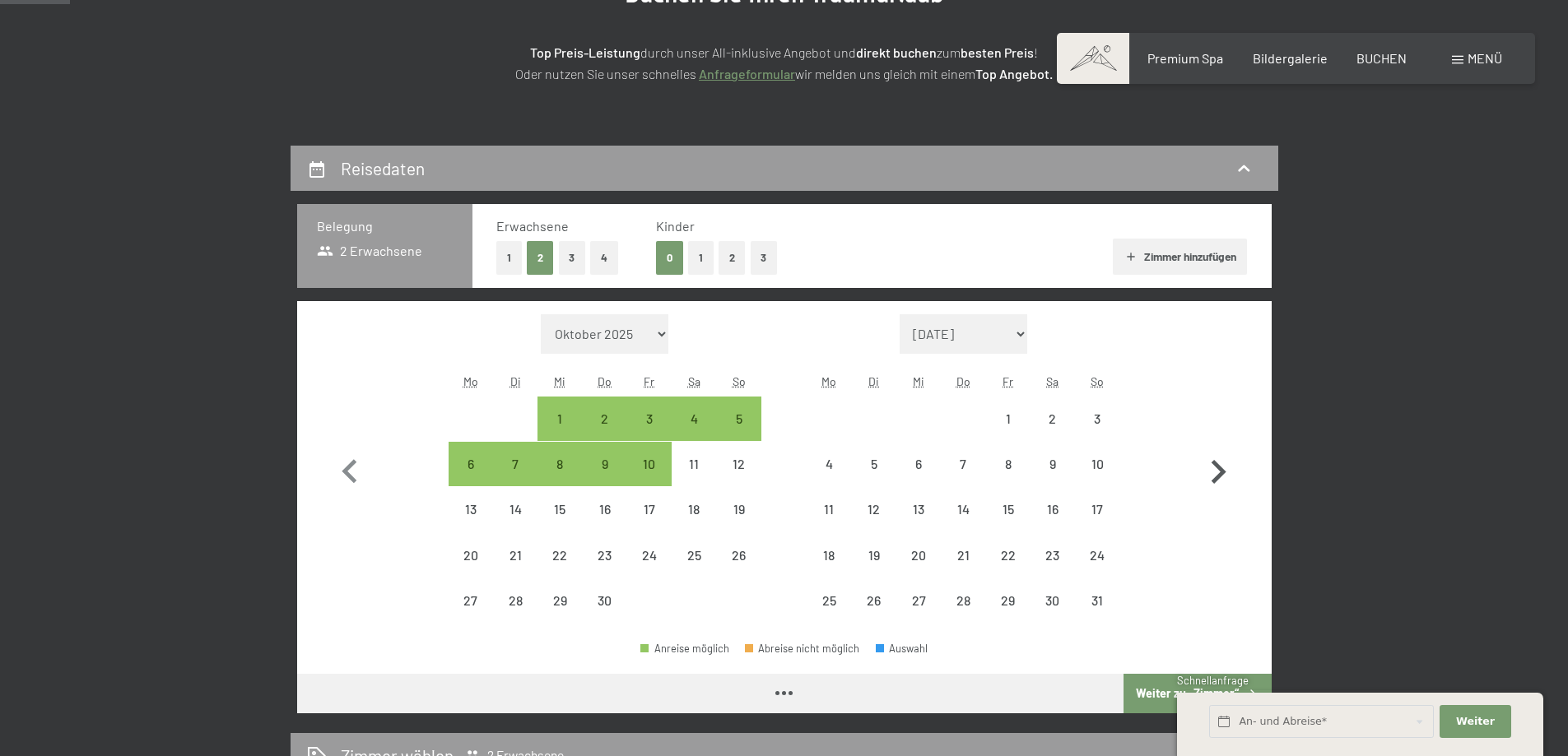
select select "[DATE]"
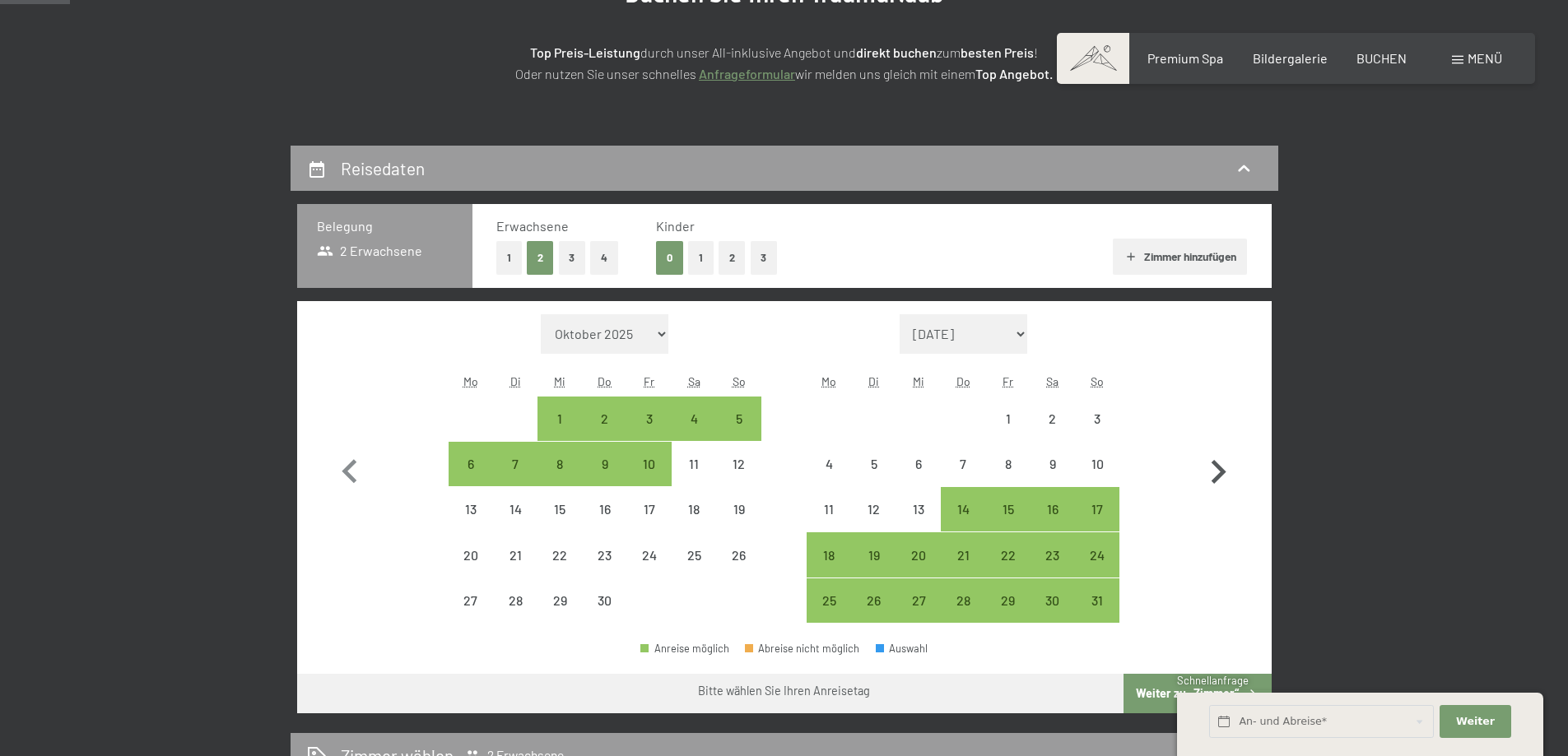
click at [1217, 456] on icon "button" at bounding box center [1218, 472] width 48 height 48
select select "[DATE]"
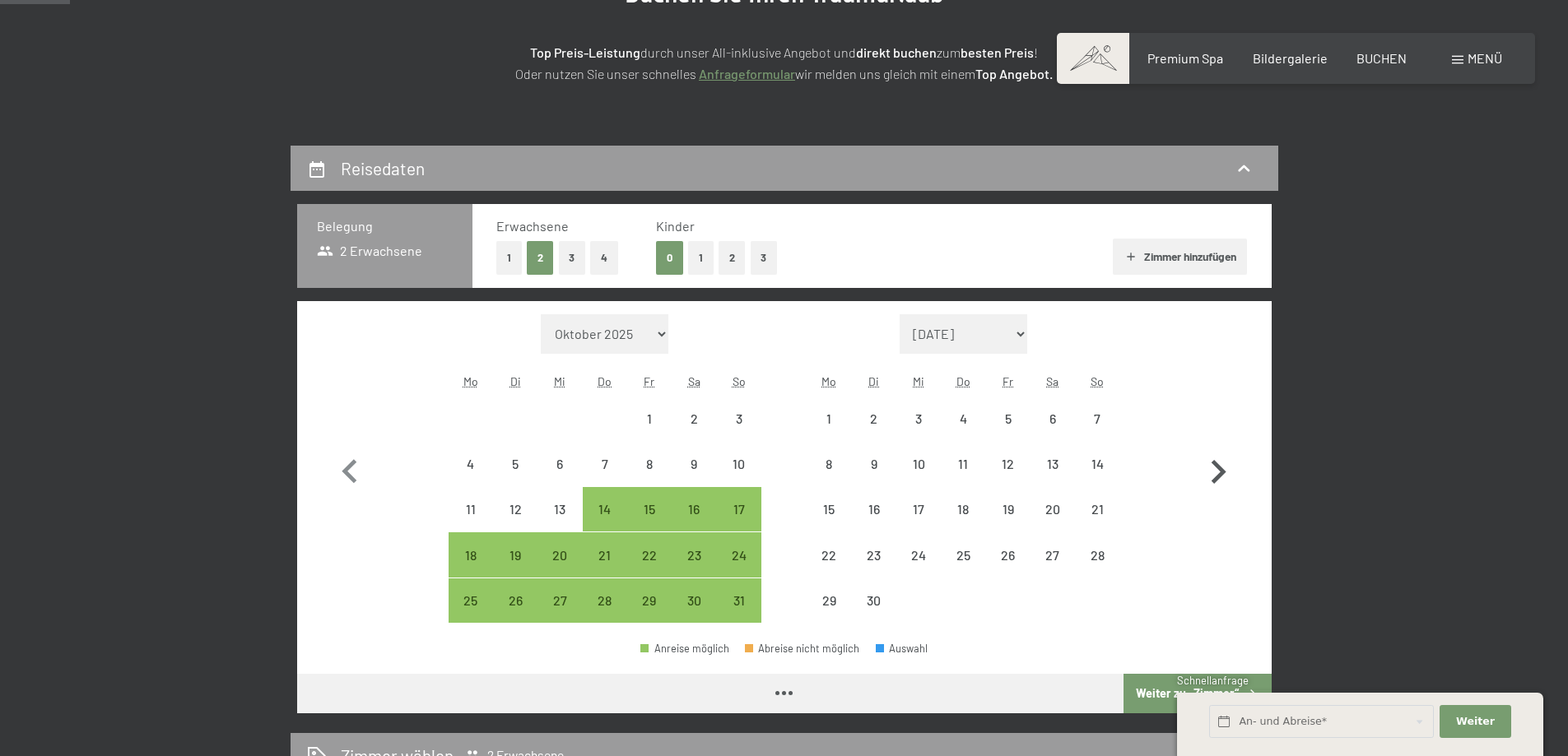
click at [1217, 456] on icon "button" at bounding box center [1218, 472] width 48 height 48
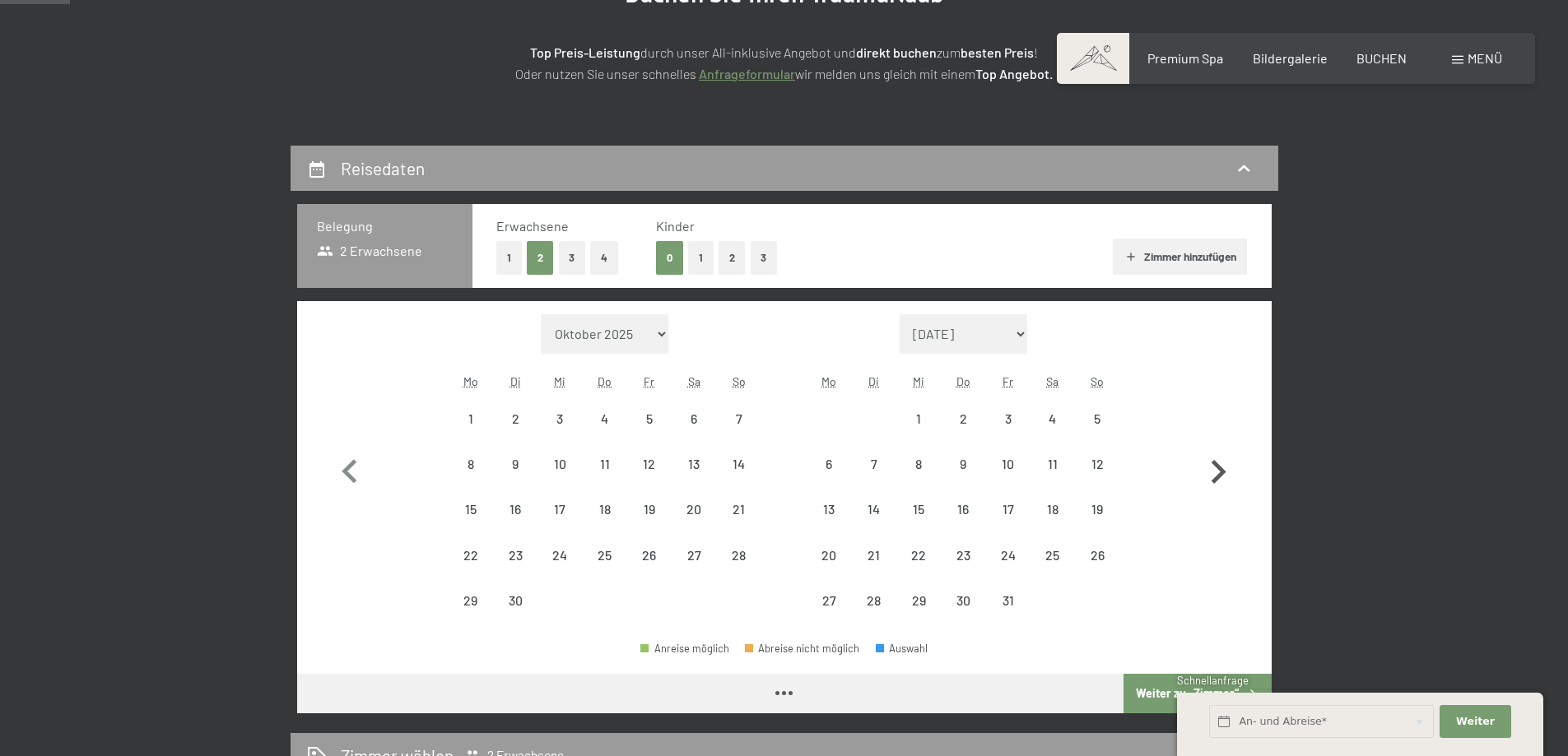
click at [1217, 456] on icon "button" at bounding box center [1218, 472] width 48 height 48
select select "[DATE]"
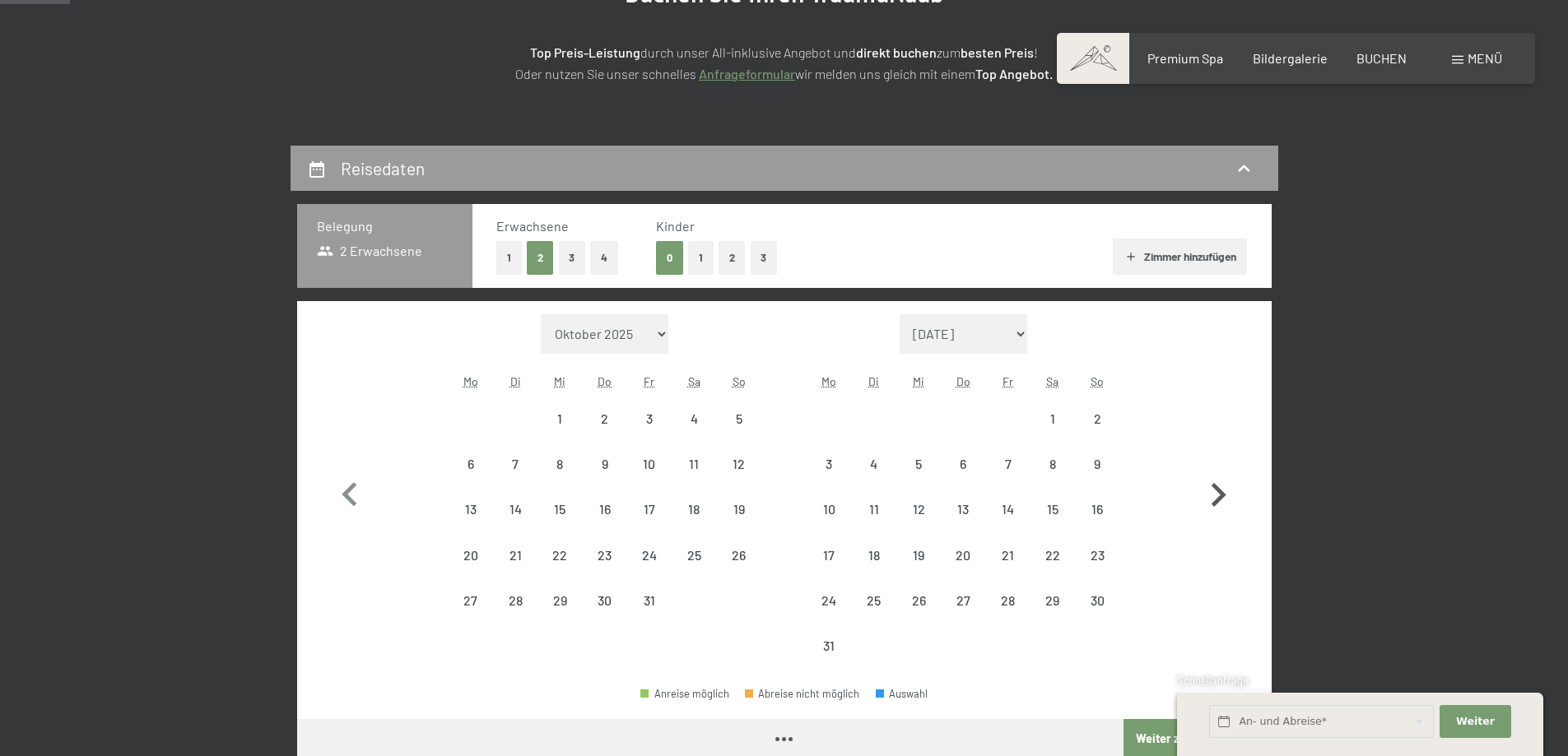
select select "[DATE]"
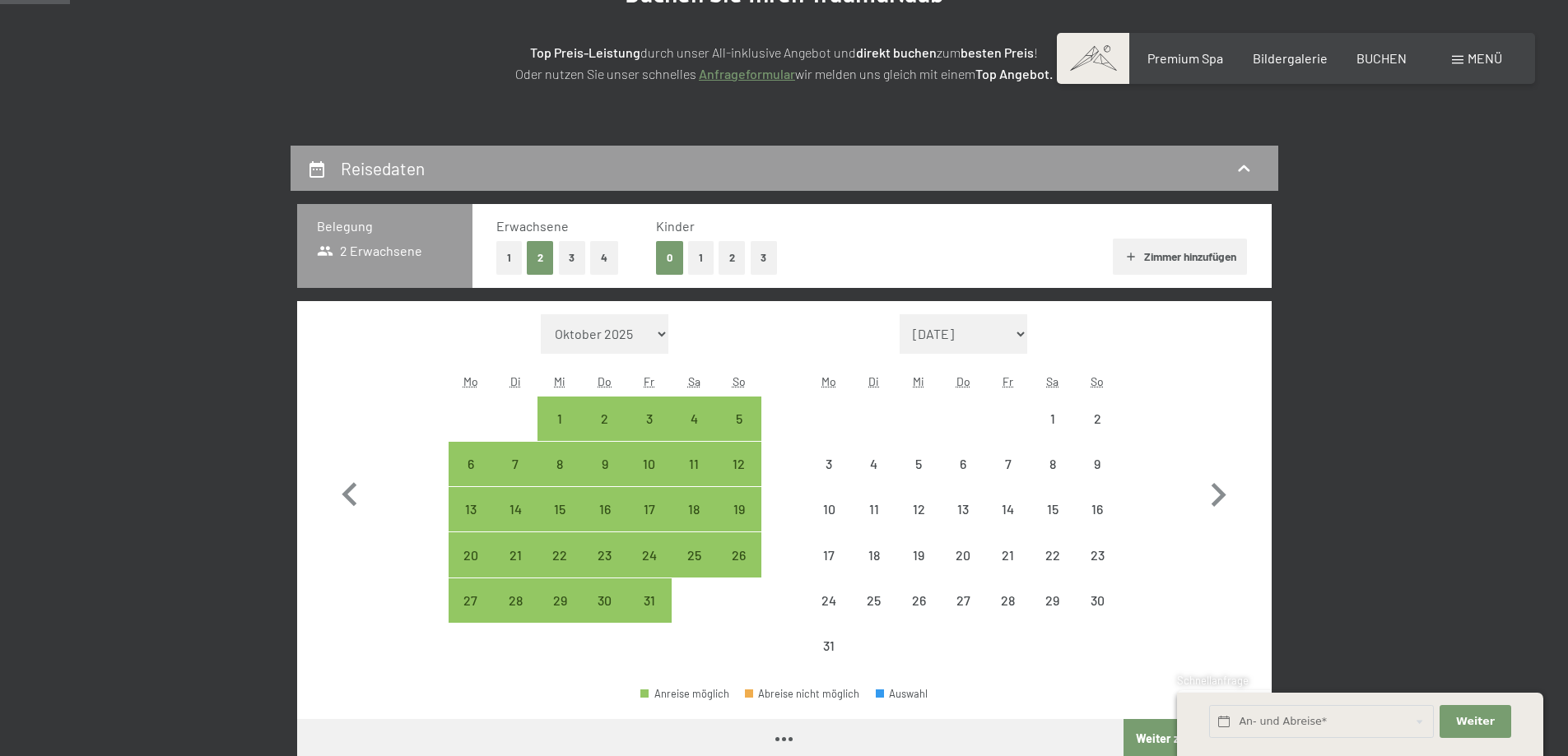
select select "[DATE]"
